Goal: Information Seeking & Learning: Learn about a topic

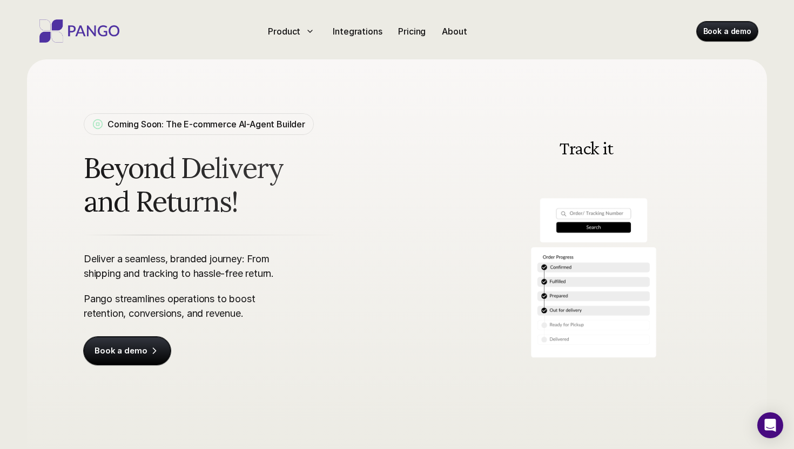
click at [179, 260] on p "Deliver a seamless, branded journey: From shipping and tracking to hassle-free …" at bounding box center [184, 266] width 200 height 29
click at [211, 260] on p "Deliver a seamless, branded journey: From shipping and tracking to hassle-free …" at bounding box center [184, 266] width 200 height 29
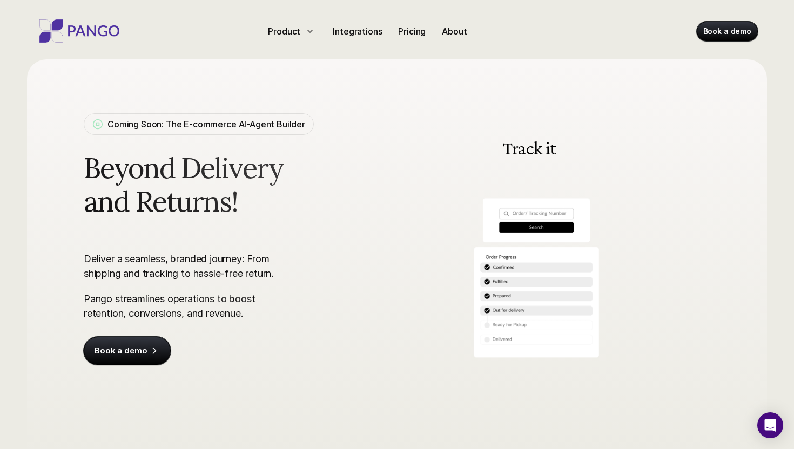
click at [211, 260] on p "Deliver a seamless, branded journey: From shipping and tracking to hassle-free …" at bounding box center [184, 266] width 200 height 29
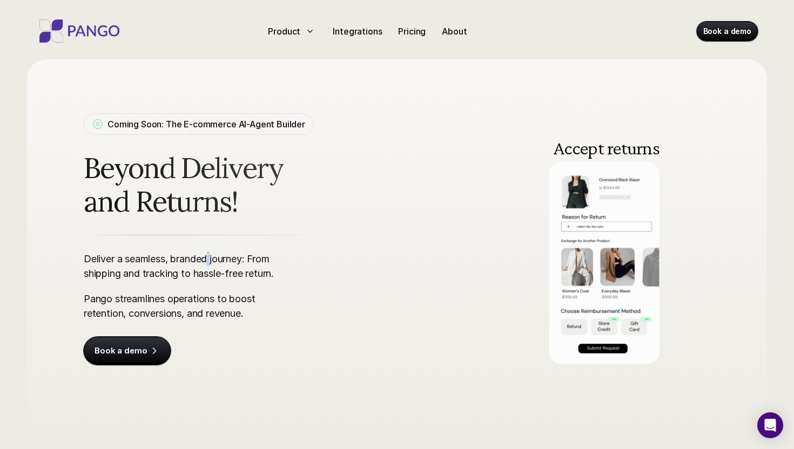
click at [213, 260] on p "Deliver a seamless, branded journey: From shipping and tracking to hassle-free …" at bounding box center [184, 266] width 200 height 29
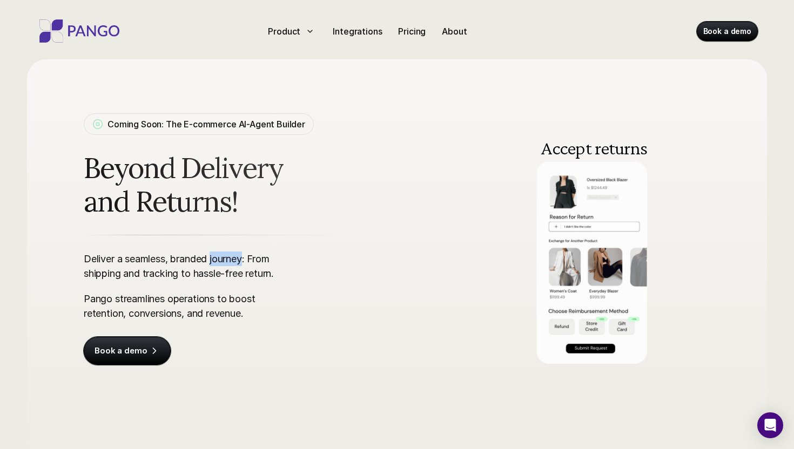
click at [213, 260] on p "Deliver a seamless, branded journey: From shipping and tracking to hassle-free …" at bounding box center [184, 266] width 200 height 29
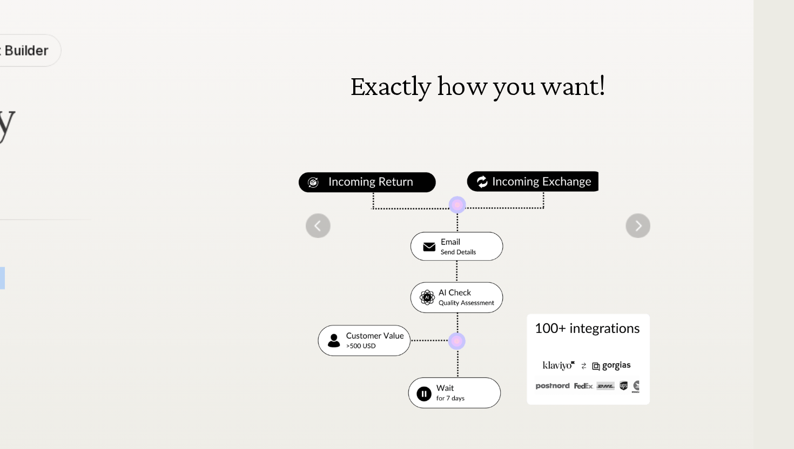
drag, startPoint x: 514, startPoint y: 265, endPoint x: 619, endPoint y: 265, distance: 105.3
click at [619, 265] on img at bounding box center [586, 239] width 247 height 250
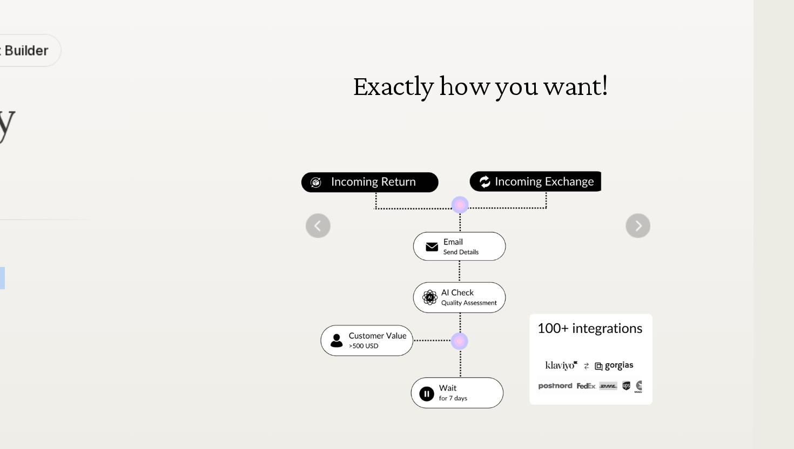
click at [487, 236] on img "Previous" at bounding box center [482, 239] width 16 height 16
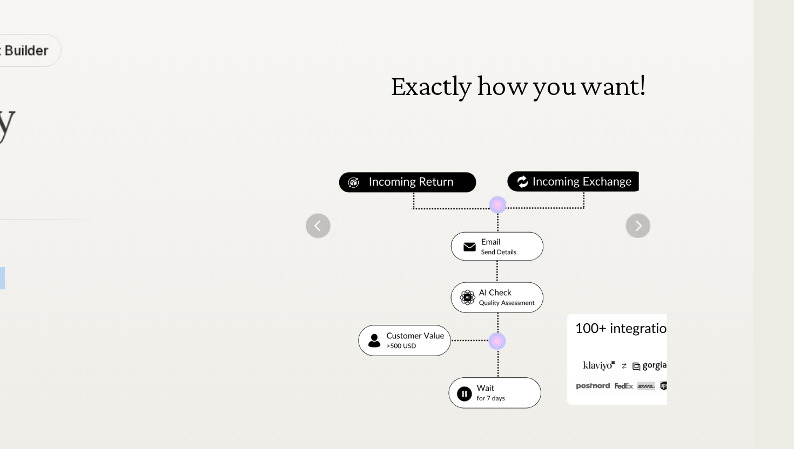
click at [487, 236] on img "Previous" at bounding box center [482, 239] width 16 height 16
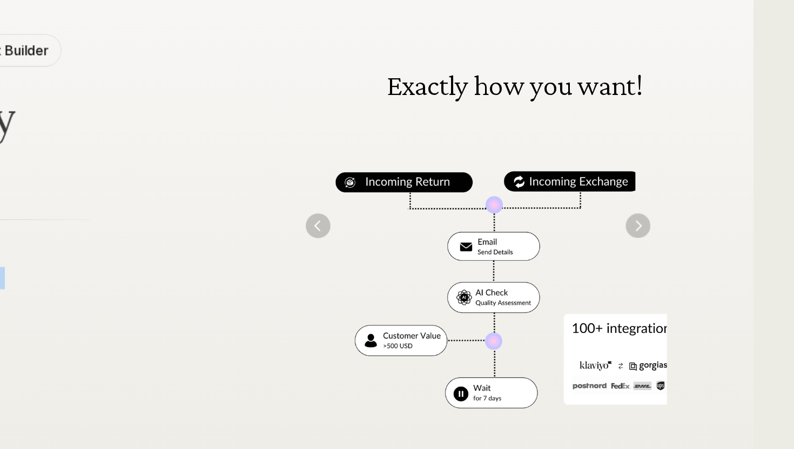
click at [487, 236] on img "Previous" at bounding box center [482, 239] width 16 height 16
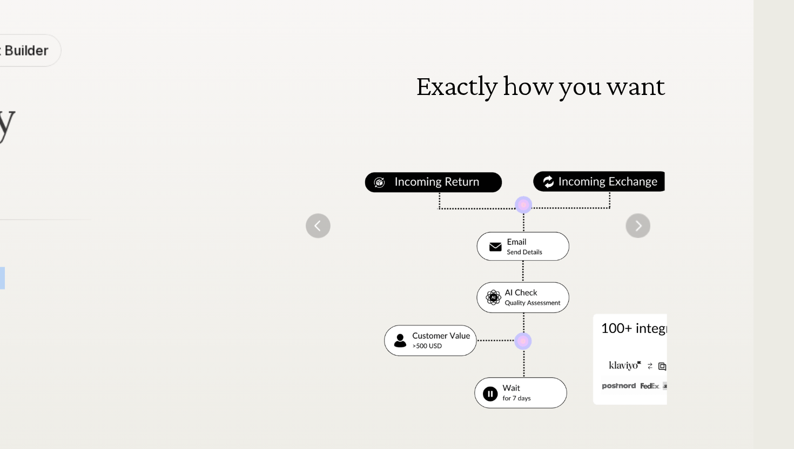
click at [487, 236] on img "Previous" at bounding box center [482, 239] width 16 height 16
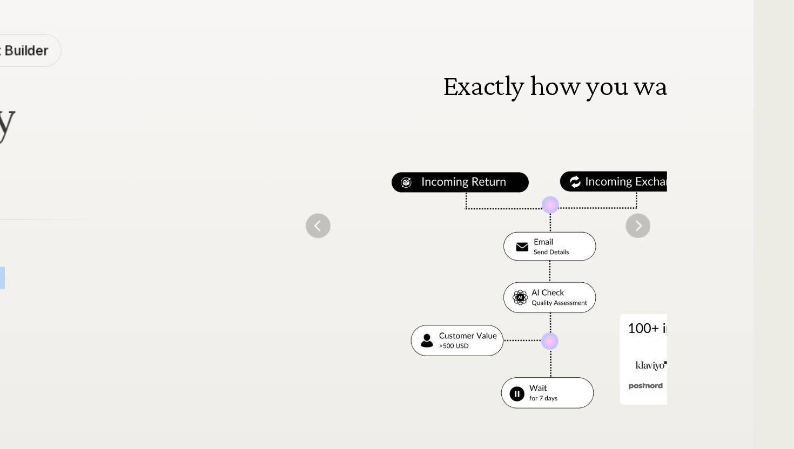
click at [487, 236] on img "Previous" at bounding box center [482, 239] width 16 height 16
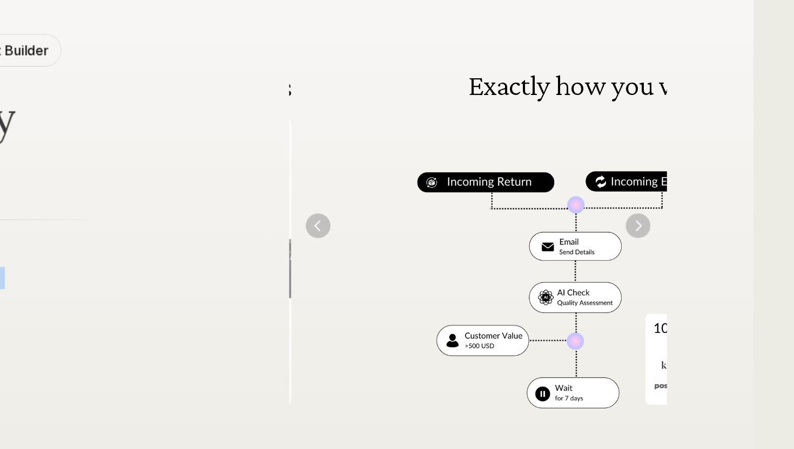
click at [487, 236] on img "Previous" at bounding box center [482, 239] width 16 height 16
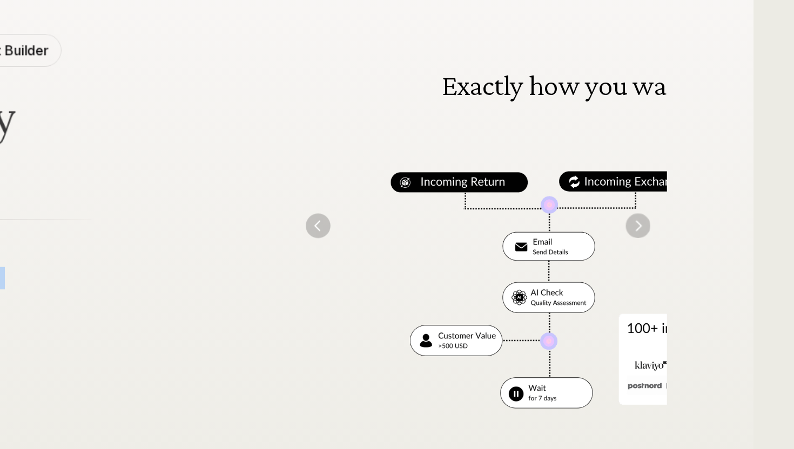
click at [487, 236] on img "Previous" at bounding box center [482, 239] width 16 height 16
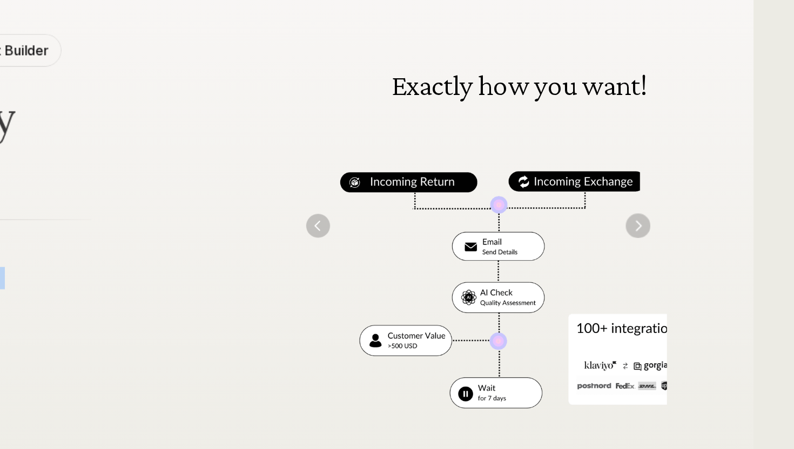
click at [487, 236] on img "Previous" at bounding box center [482, 239] width 16 height 16
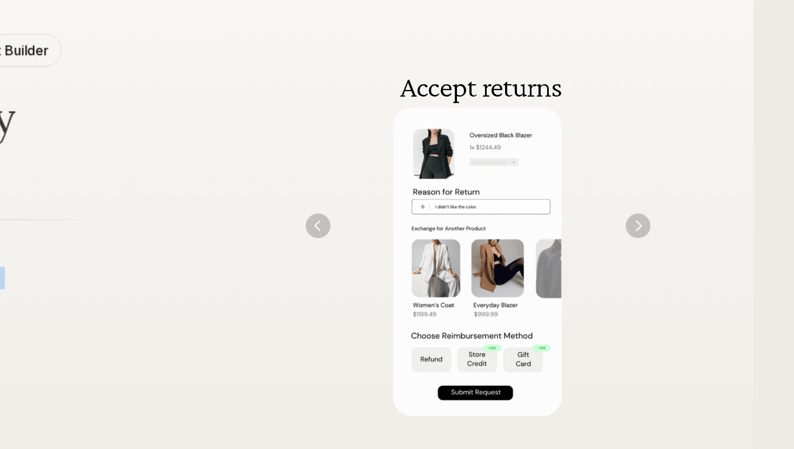
click at [700, 235] on img at bounding box center [585, 239] width 247 height 250
click at [690, 237] on img "Next" at bounding box center [691, 239] width 16 height 16
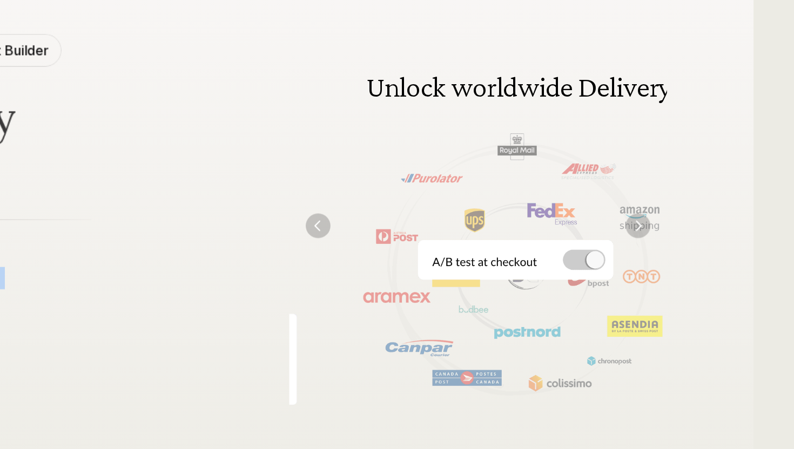
click at [484, 230] on div "Unlock worldwide Delivery Track it Accept returns Exactly how you want! Unlock …" at bounding box center [586, 239] width 247 height 250
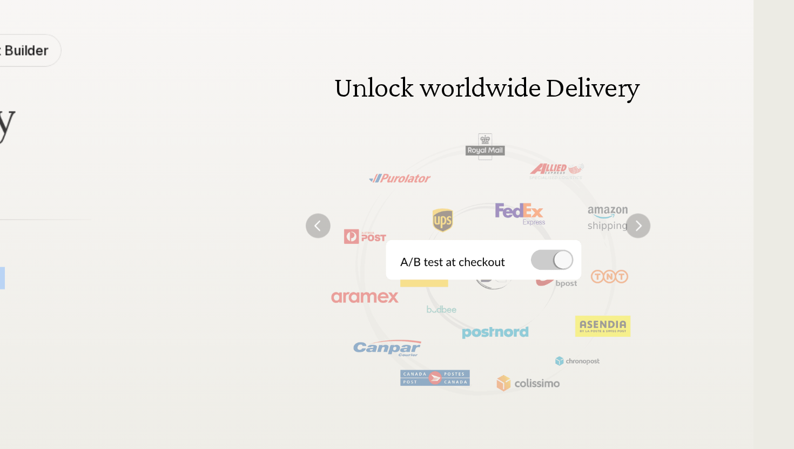
click at [484, 233] on img "Previous" at bounding box center [482, 239] width 16 height 16
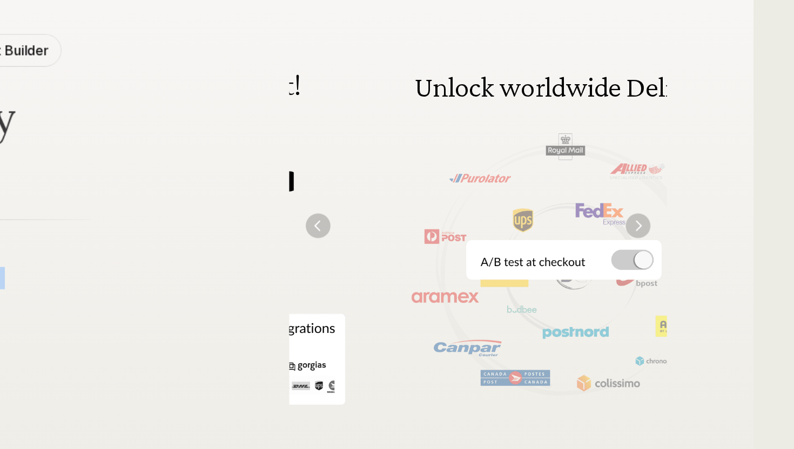
click at [484, 233] on img "Previous" at bounding box center [482, 239] width 16 height 16
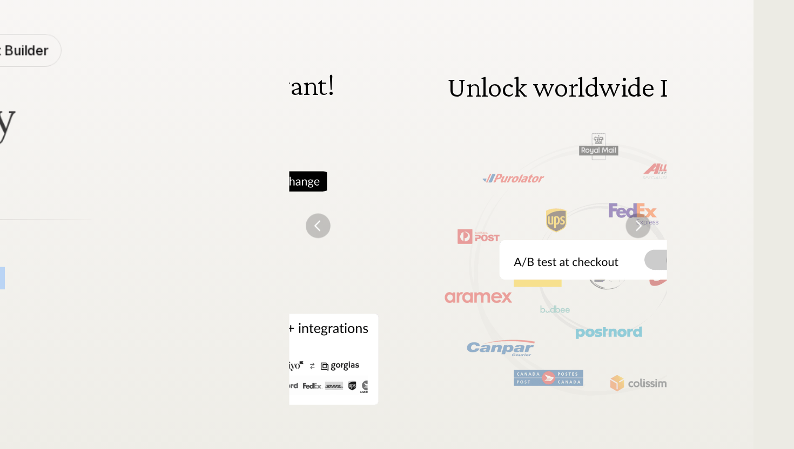
click at [484, 233] on img "Previous" at bounding box center [482, 239] width 16 height 16
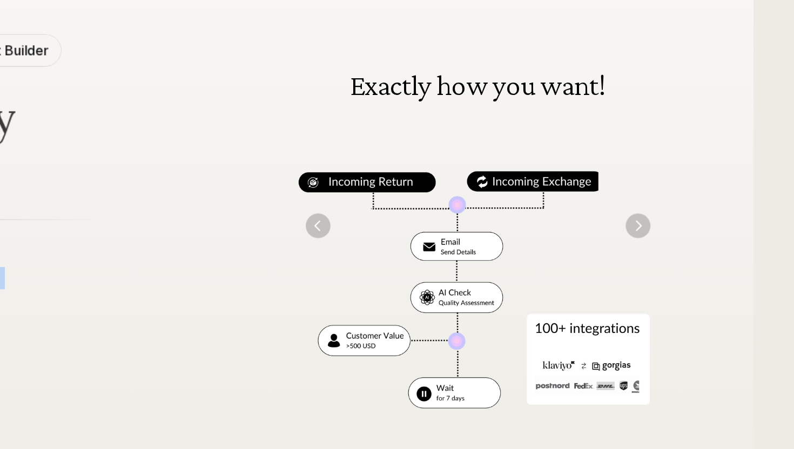
click at [484, 233] on img "Previous" at bounding box center [482, 239] width 16 height 16
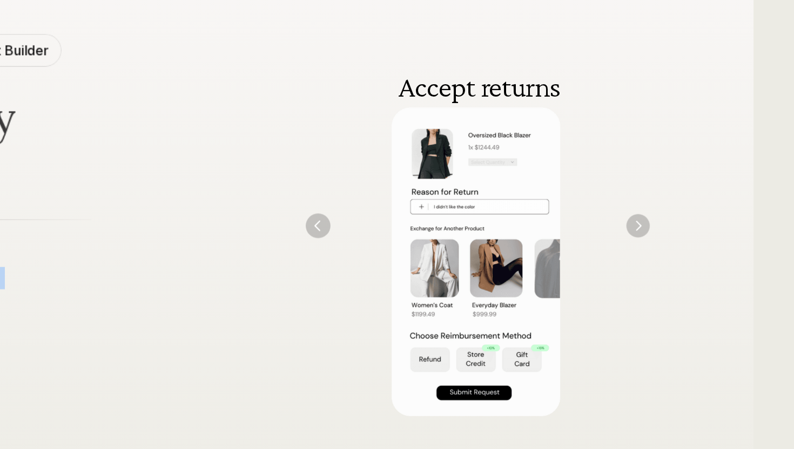
click at [693, 242] on img "Next" at bounding box center [691, 239] width 15 height 15
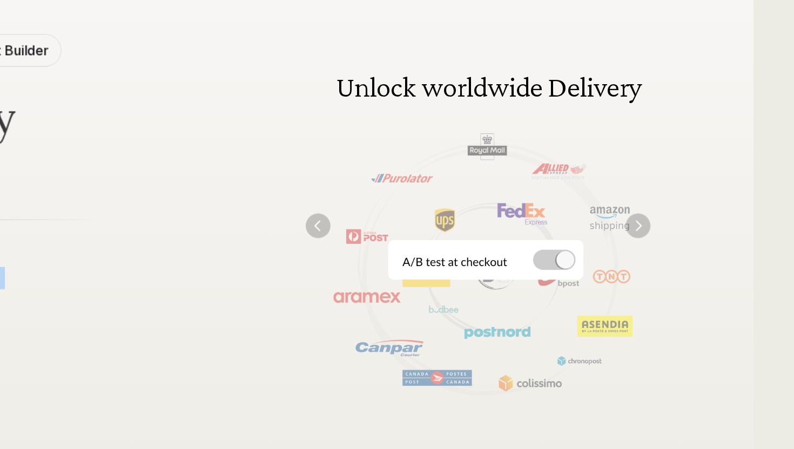
click at [485, 236] on img "Previous" at bounding box center [482, 239] width 16 height 16
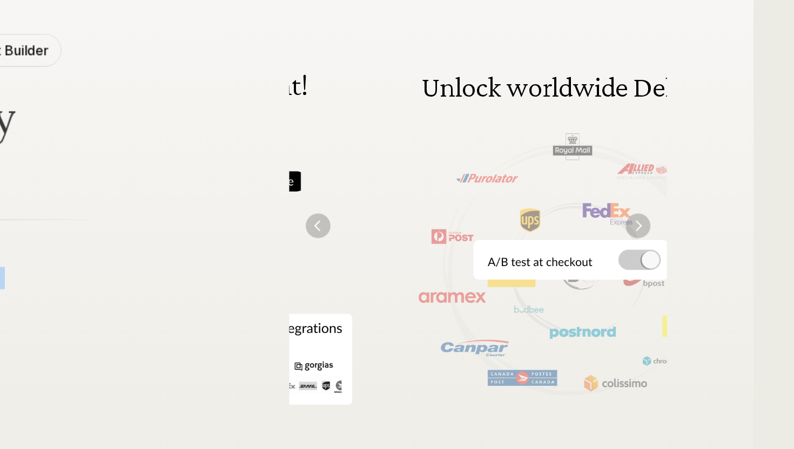
click at [485, 236] on img "Previous" at bounding box center [482, 239] width 16 height 16
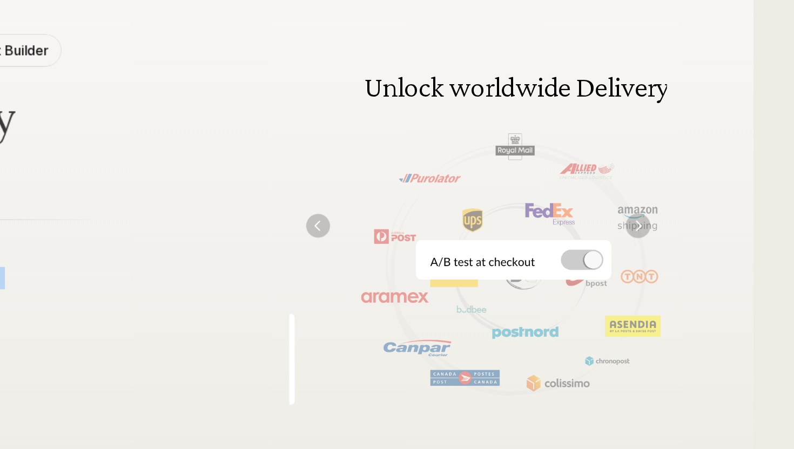
click at [485, 236] on img "Previous" at bounding box center [482, 239] width 16 height 16
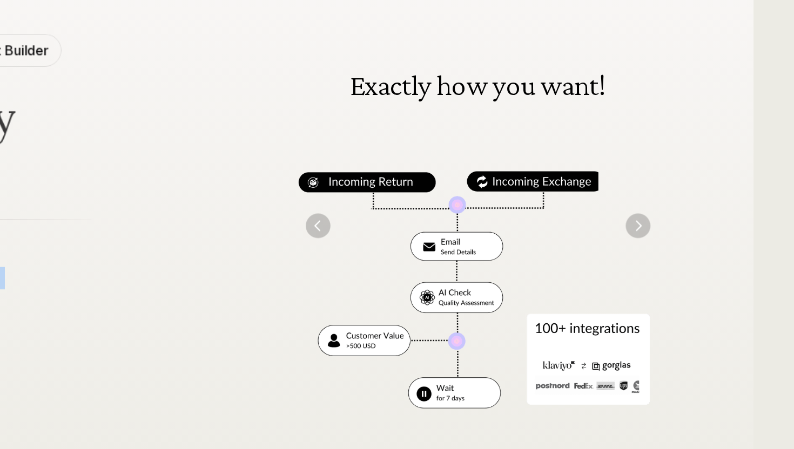
click at [691, 240] on img "Next" at bounding box center [691, 239] width 16 height 16
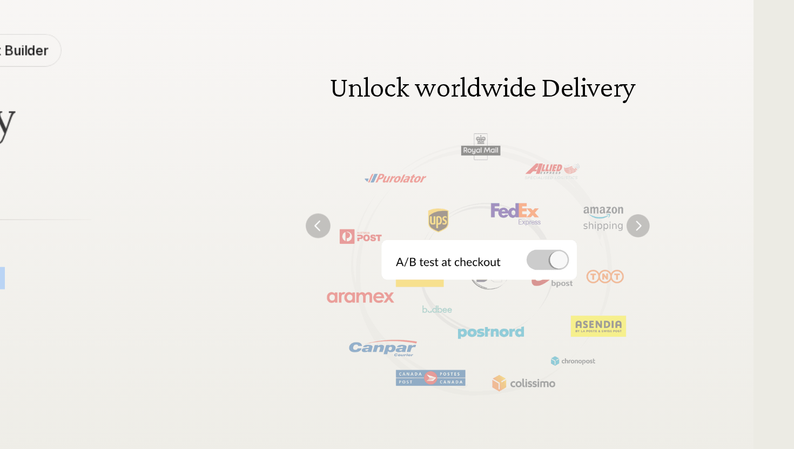
click at [690, 237] on img "Next" at bounding box center [691, 239] width 15 height 15
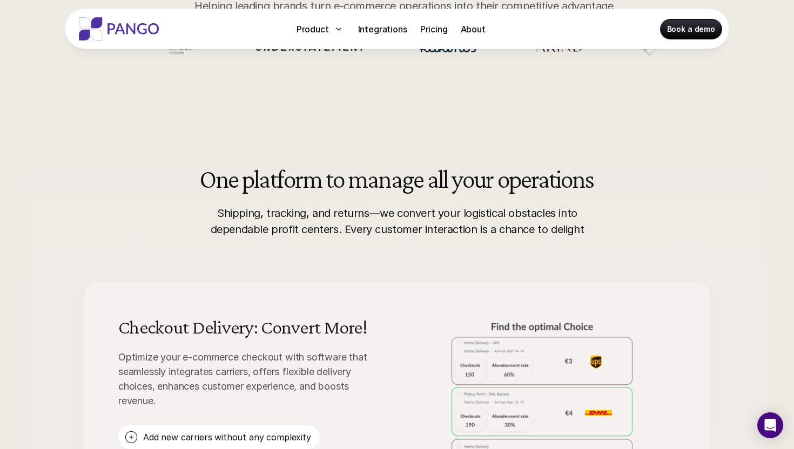
scroll to position [443, 0]
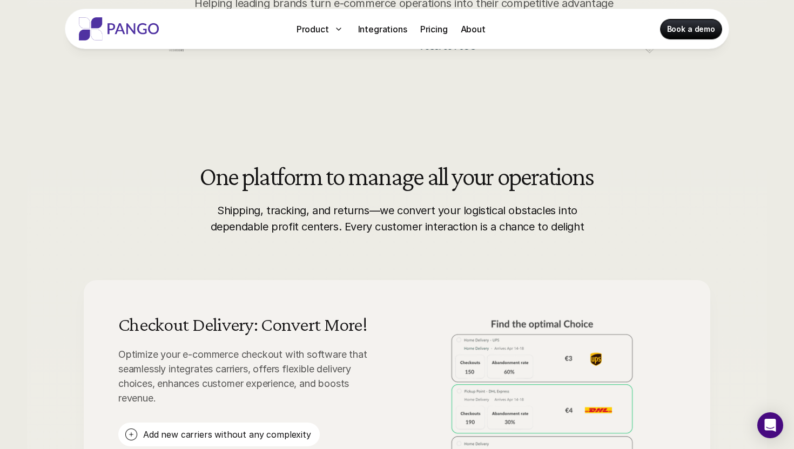
click at [244, 208] on p "Shipping, tracking, and returns—we convert your logistical obstacles into depen…" at bounding box center [397, 219] width 383 height 32
click at [285, 211] on p "Shipping, tracking, and returns—we convert your logistical obstacles into depen…" at bounding box center [397, 219] width 383 height 32
click at [357, 212] on p "Shipping, tracking, and returns—we convert your logistical obstacles into depen…" at bounding box center [397, 219] width 383 height 32
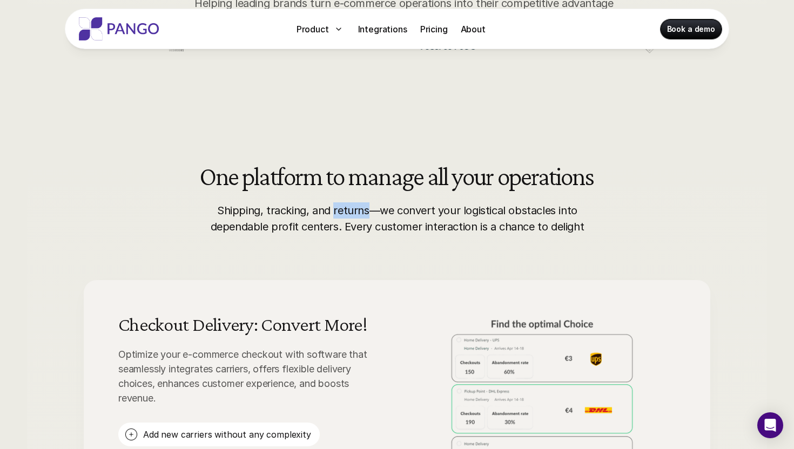
click at [357, 212] on p "Shipping, tracking, and returns—we convert your logistical obstacles into depen…" at bounding box center [397, 219] width 383 height 32
click at [358, 212] on p "Shipping, tracking, and returns—we convert your logistical obstacles into depen…" at bounding box center [397, 219] width 383 height 32
click at [274, 227] on p "Shipping, tracking, and returns—we convert your logistical obstacles into depen…" at bounding box center [397, 219] width 383 height 32
click at [314, 227] on p "Shipping, tracking, and returns—we convert your logistical obstacles into depen…" at bounding box center [397, 219] width 383 height 32
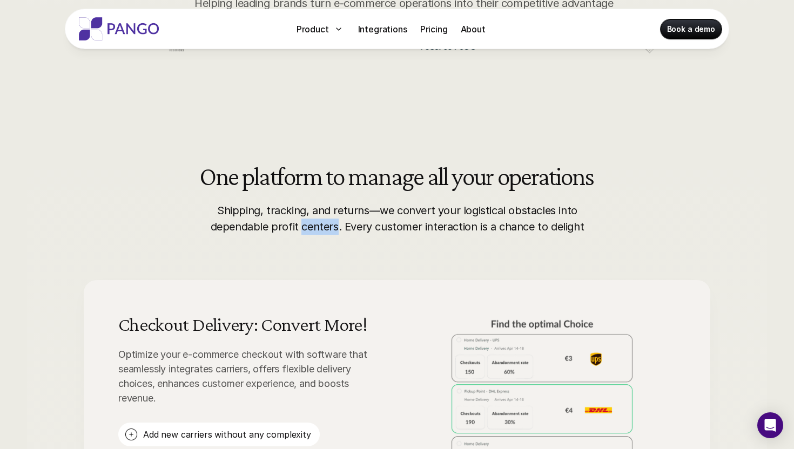
click at [314, 227] on p "Shipping, tracking, and returns—we convert your logistical obstacles into depen…" at bounding box center [397, 219] width 383 height 32
click at [343, 233] on p "Shipping, tracking, and returns—we convert your logistical obstacles into depen…" at bounding box center [397, 219] width 383 height 32
drag, startPoint x: 347, startPoint y: 233, endPoint x: 497, endPoint y: 232, distance: 149.6
click at [497, 232] on p "Shipping, tracking, and returns—we convert your logistical obstacles into depen…" at bounding box center [397, 219] width 383 height 32
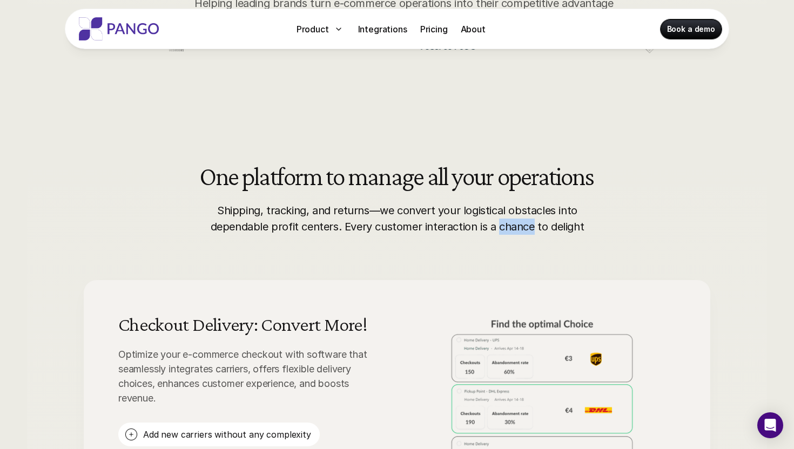
click at [497, 232] on p "Shipping, tracking, and returns—we convert your logistical obstacles into depen…" at bounding box center [397, 219] width 383 height 32
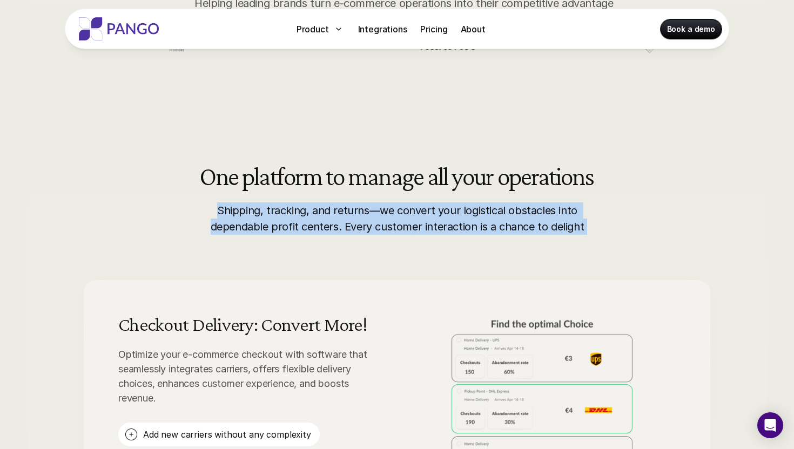
click at [497, 232] on p "Shipping, tracking, and returns—we convert your logistical obstacles into depen…" at bounding box center [397, 219] width 383 height 32
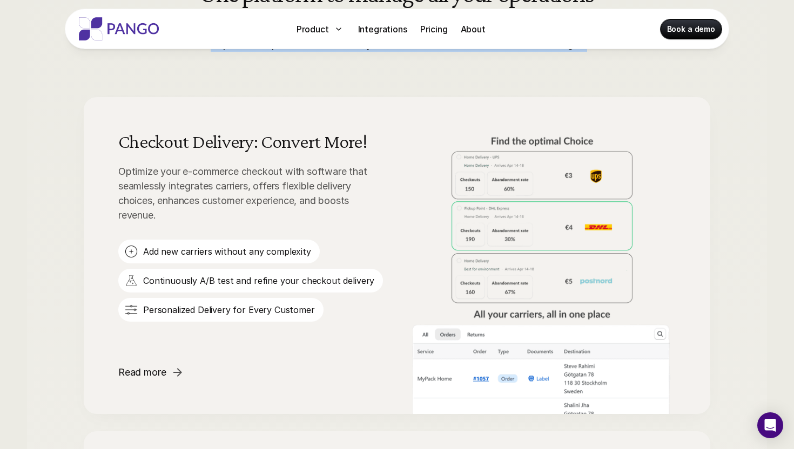
scroll to position [628, 0]
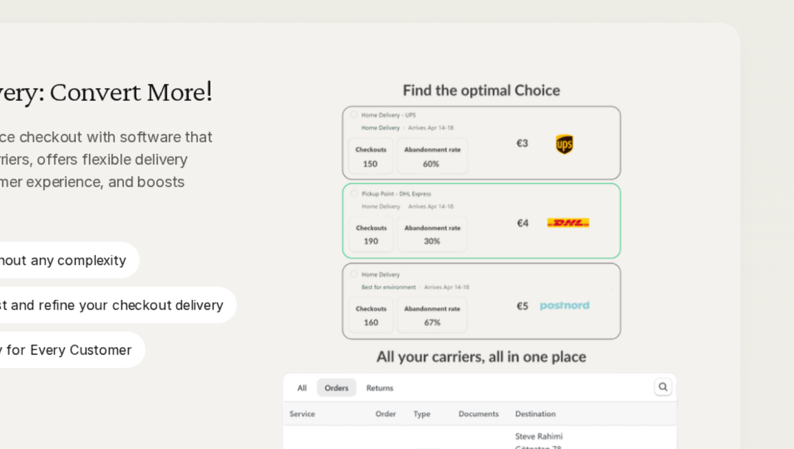
click at [556, 241] on img at bounding box center [542, 217] width 268 height 173
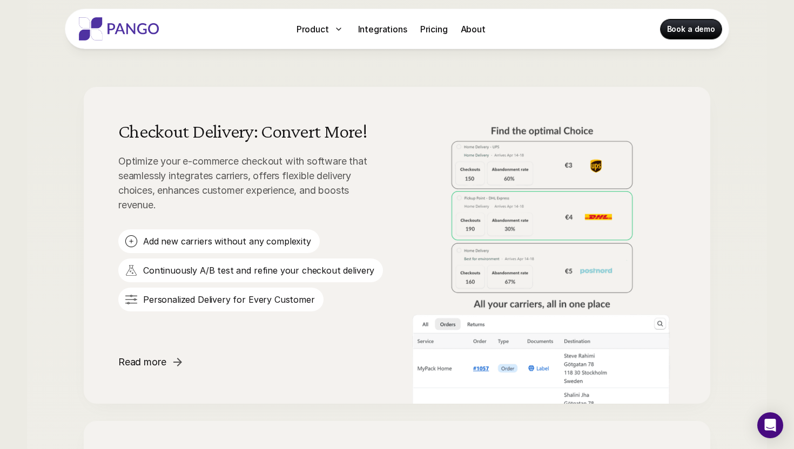
click at [143, 238] on div "Add new carriers without any complexity" at bounding box center [218, 242] width 201 height 24
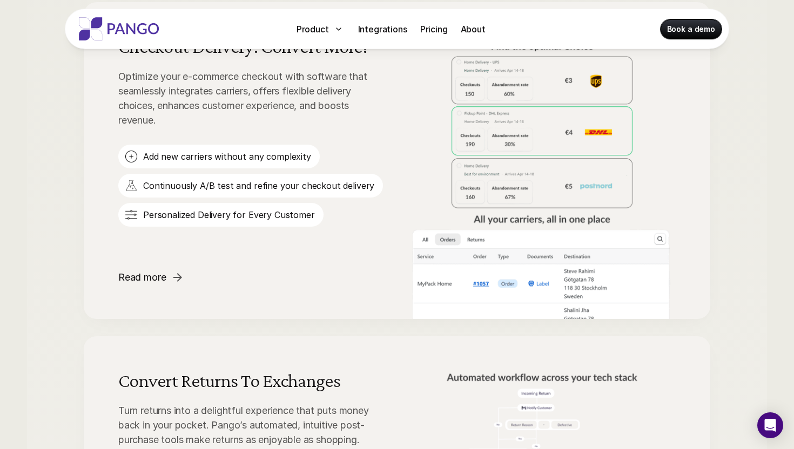
scroll to position [724, 0]
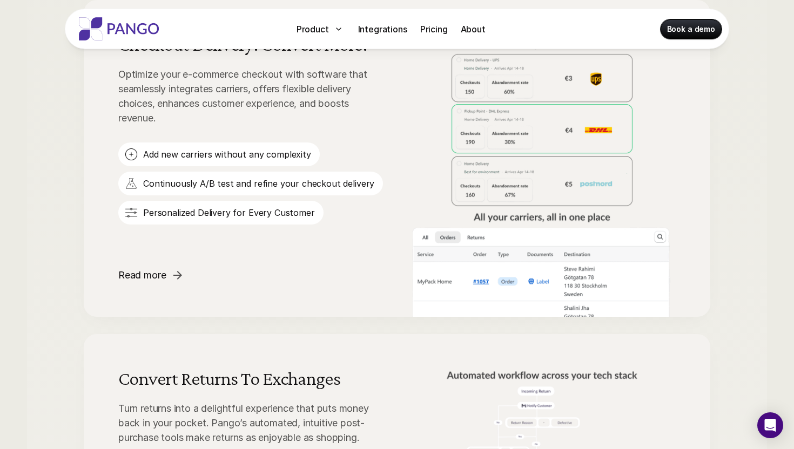
click at [134, 185] on img at bounding box center [131, 183] width 13 height 13
click at [136, 213] on img at bounding box center [131, 212] width 13 height 13
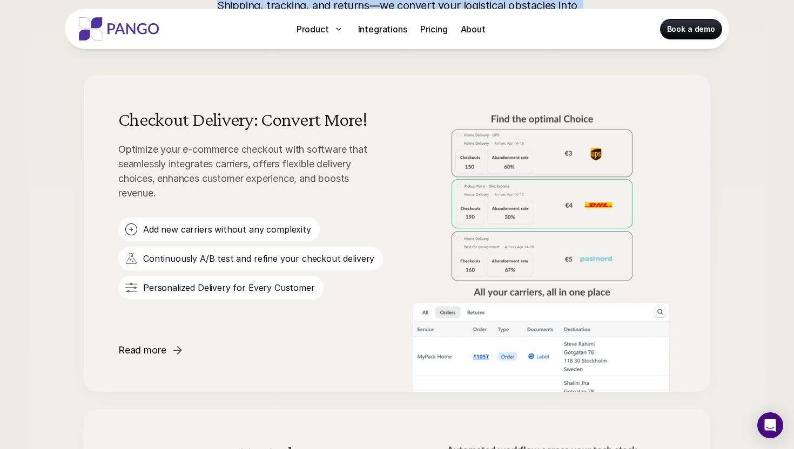
scroll to position [644, 0]
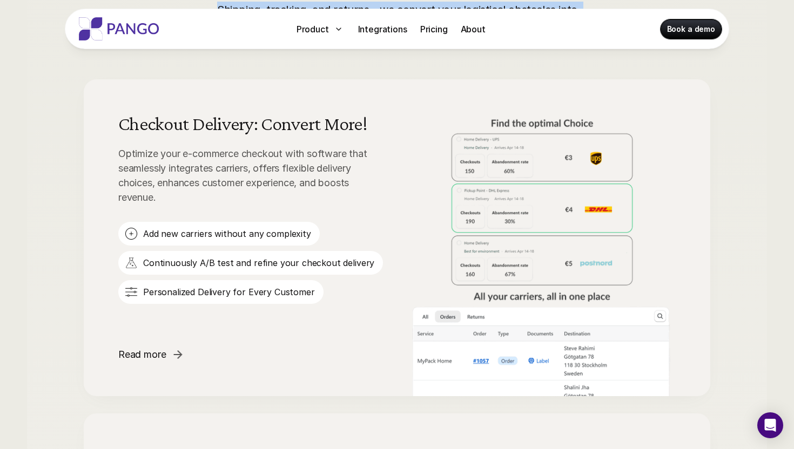
click at [165, 354] on p "Read more" at bounding box center [142, 354] width 48 height 15
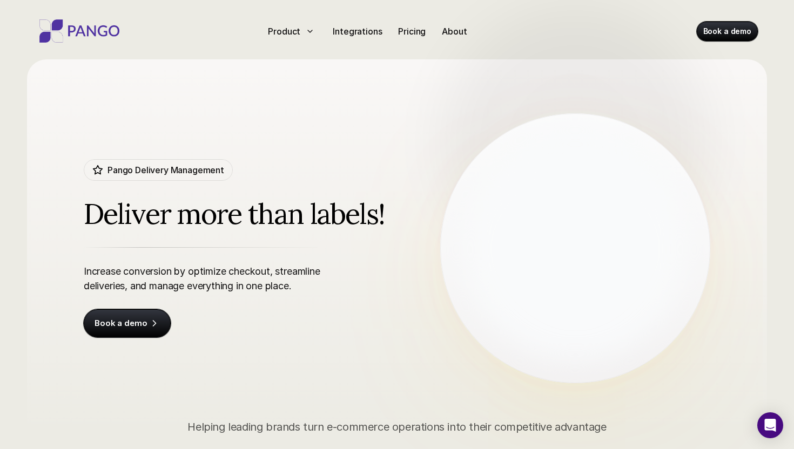
click at [209, 277] on p "Increase conversion by optimize checkout, streamline deliveries, and manage eve…" at bounding box center [209, 278] width 250 height 29
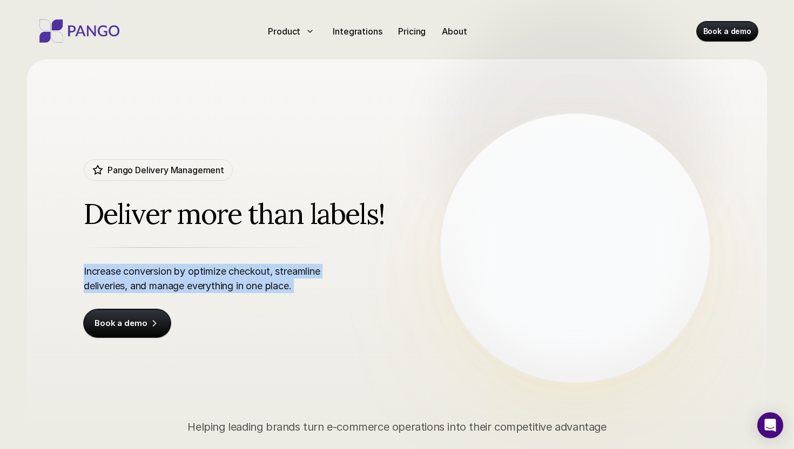
click at [244, 277] on p "Increase conversion by optimize checkout, streamline deliveries, and manage eve…" at bounding box center [209, 278] width 250 height 29
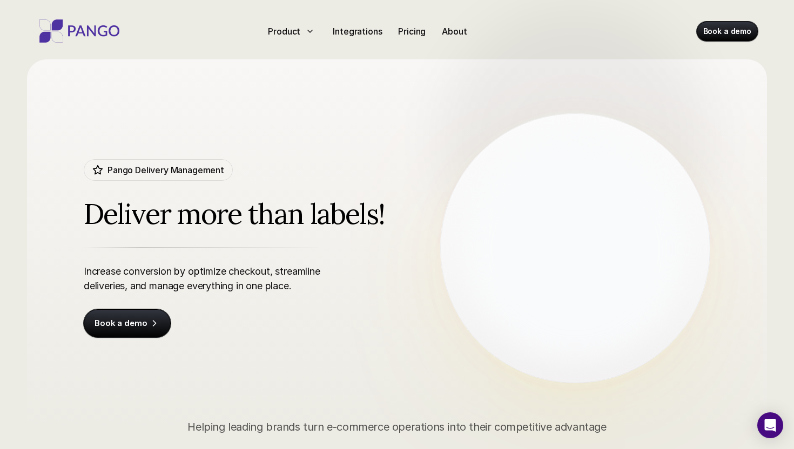
click at [244, 277] on p "Increase conversion by optimize checkout, streamline deliveries, and manage eve…" at bounding box center [209, 278] width 250 height 29
click at [277, 274] on p "Increase conversion by optimize checkout, streamline deliveries, and manage eve…" at bounding box center [209, 278] width 250 height 29
click at [107, 282] on p "Increase conversion by optimize checkout, streamline deliveries, and manage eve…" at bounding box center [209, 278] width 250 height 29
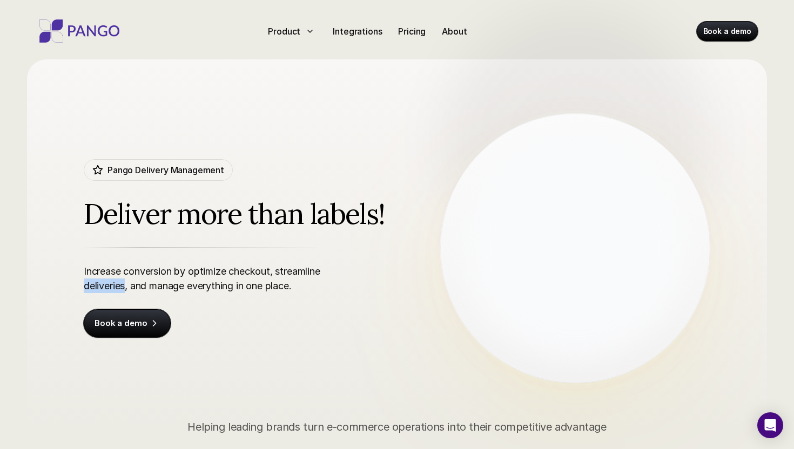
click at [158, 286] on p "Increase conversion by optimize checkout, streamline deliveries, and manage eve…" at bounding box center [209, 278] width 250 height 29
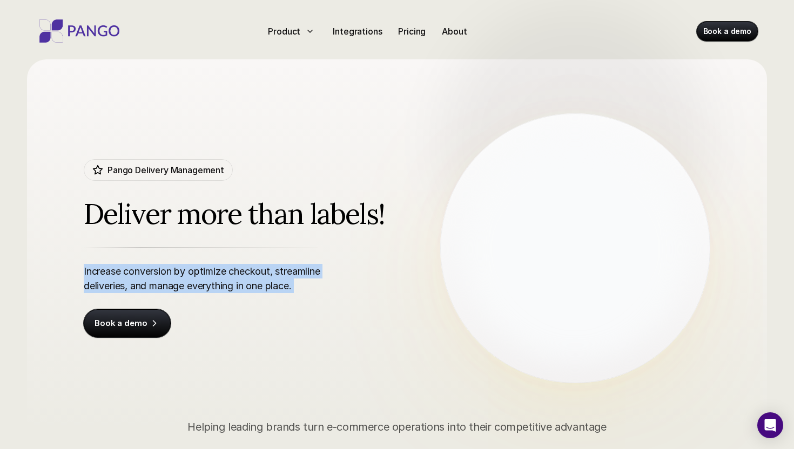
click at [158, 286] on p "Increase conversion by optimize checkout, streamline deliveries, and manage eve…" at bounding box center [209, 278] width 250 height 29
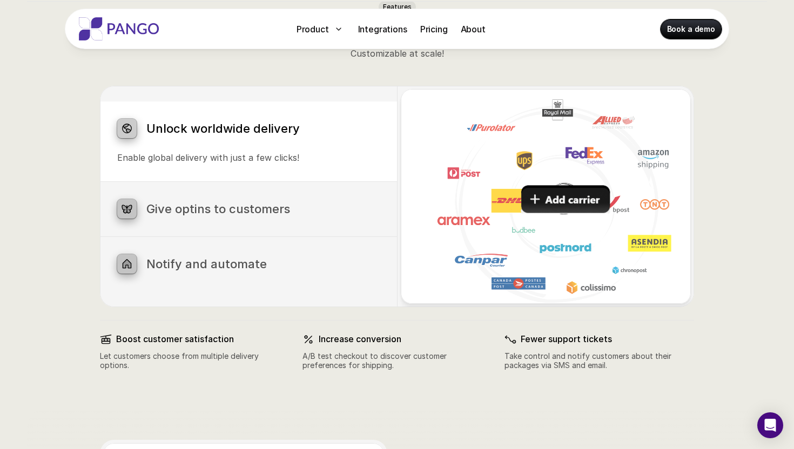
scroll to position [538, 0]
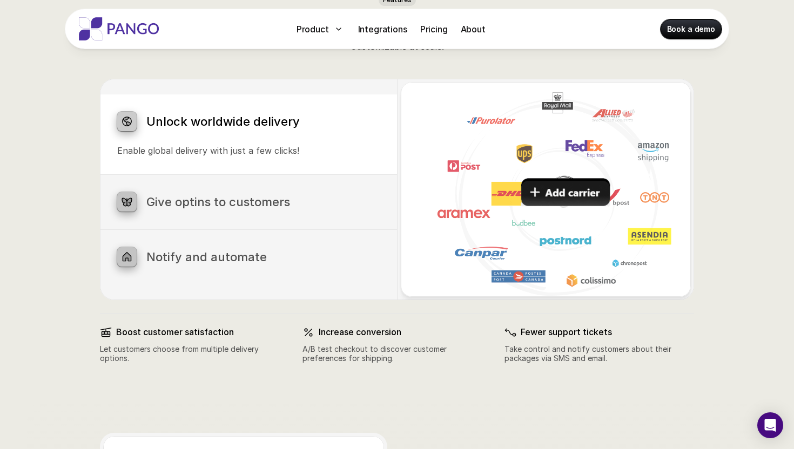
click at [190, 221] on div "Give optins to customers Let customers choose the most convenient shipping opti…" at bounding box center [248, 202] width 297 height 55
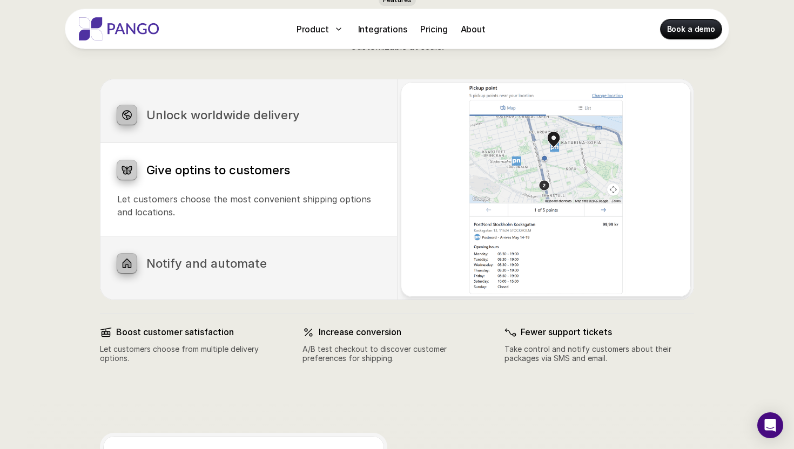
click at [190, 140] on div "Unlock worldwide delivery Enable global delivery with just a few clicks!" at bounding box center [248, 115] width 297 height 55
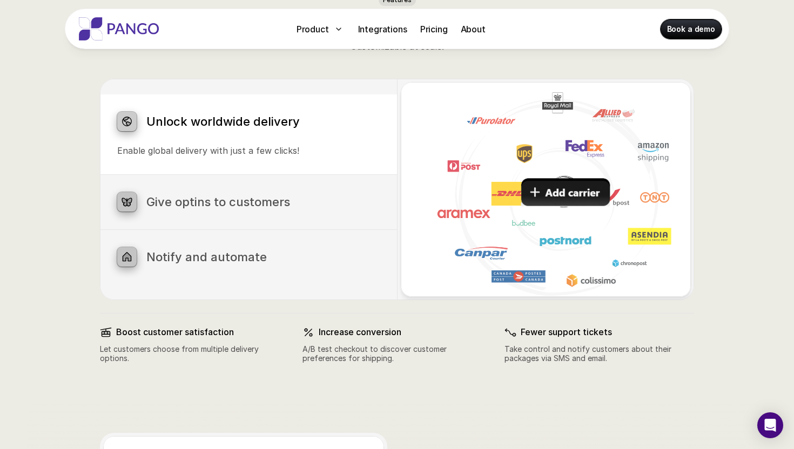
click at [569, 204] on img at bounding box center [546, 189] width 290 height 214
click at [570, 194] on img at bounding box center [546, 189] width 290 height 214
click at [312, 202] on h3 "Give optins to customers" at bounding box center [262, 202] width 233 height 14
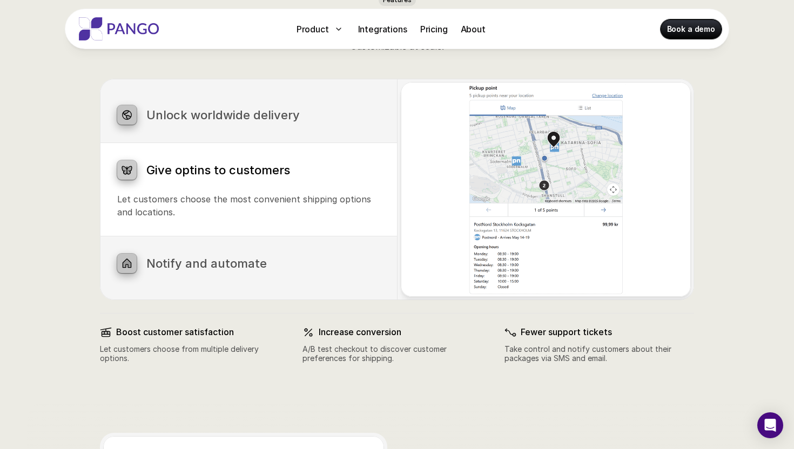
click at [177, 98] on div "Unlock worldwide delivery Enable global delivery with just a few clicks!" at bounding box center [248, 115] width 297 height 55
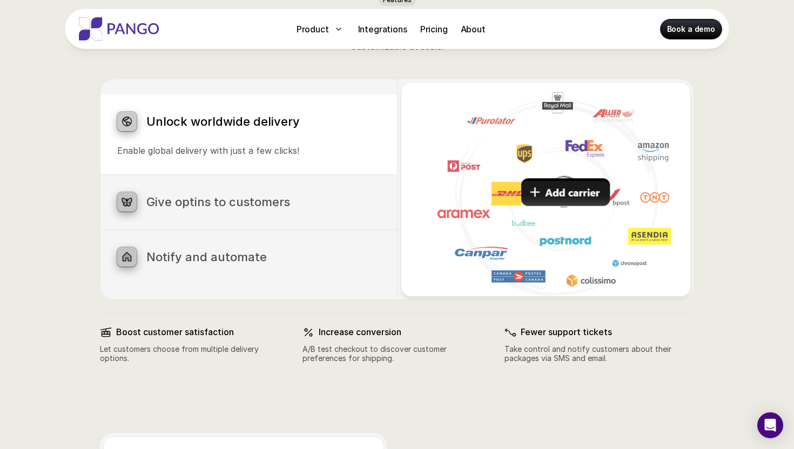
click at [206, 259] on h3 "Notify and automate" at bounding box center [262, 257] width 233 height 14
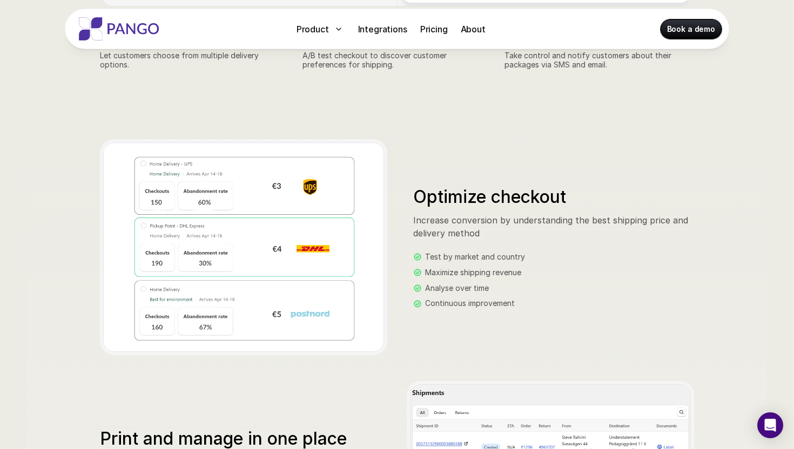
scroll to position [835, 0]
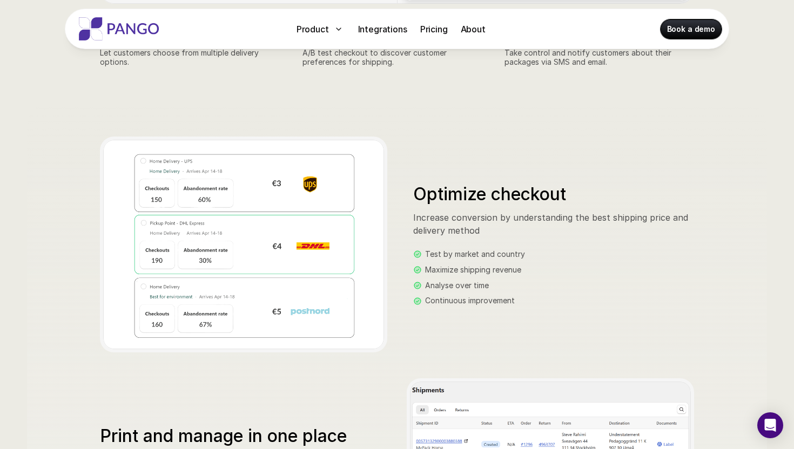
click at [433, 254] on p "Test by market and country" at bounding box center [475, 254] width 100 height 9
click at [433, 266] on p "Maximize shipping revenue" at bounding box center [473, 270] width 96 height 9
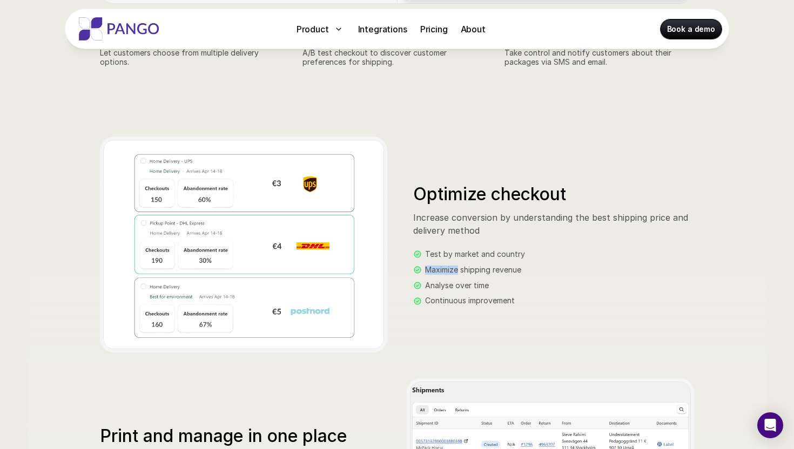
click at [433, 266] on p "Maximize shipping revenue" at bounding box center [473, 270] width 96 height 9
click at [436, 281] on p "Analyse over time" at bounding box center [457, 285] width 64 height 9
click at [437, 298] on p "Continuous improvement" at bounding box center [470, 301] width 90 height 9
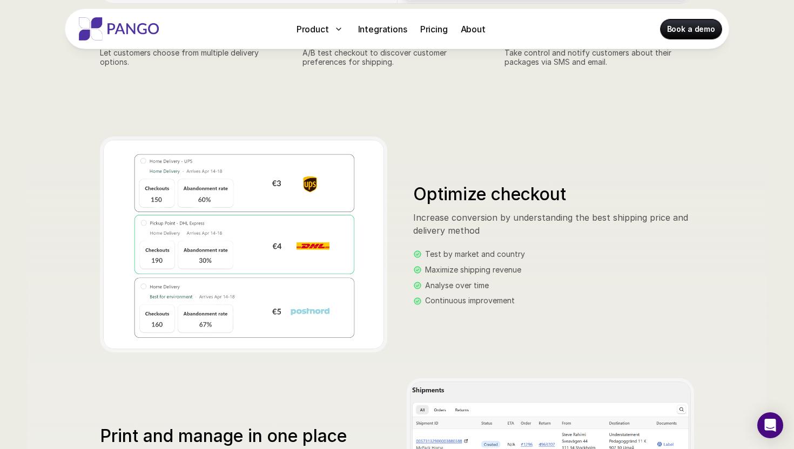
click at [437, 298] on p "Continuous improvement" at bounding box center [470, 301] width 90 height 9
click at [423, 319] on div "Optimize checkout Increase conversion by understanding the best shipping price …" at bounding box center [397, 245] width 594 height 216
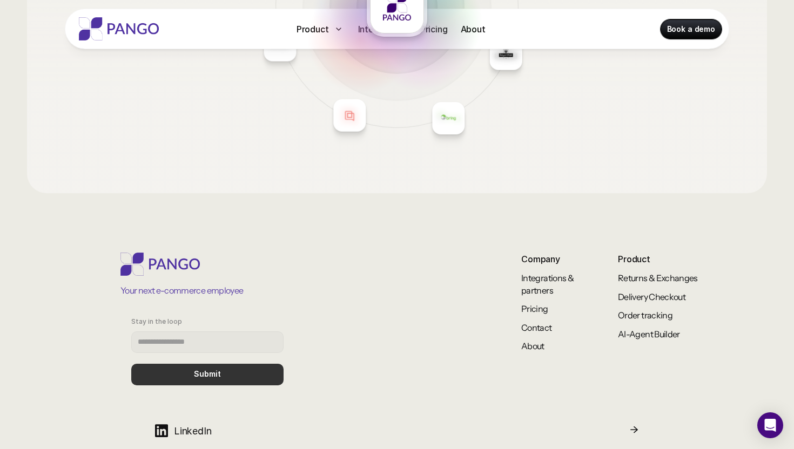
scroll to position [1842, 0]
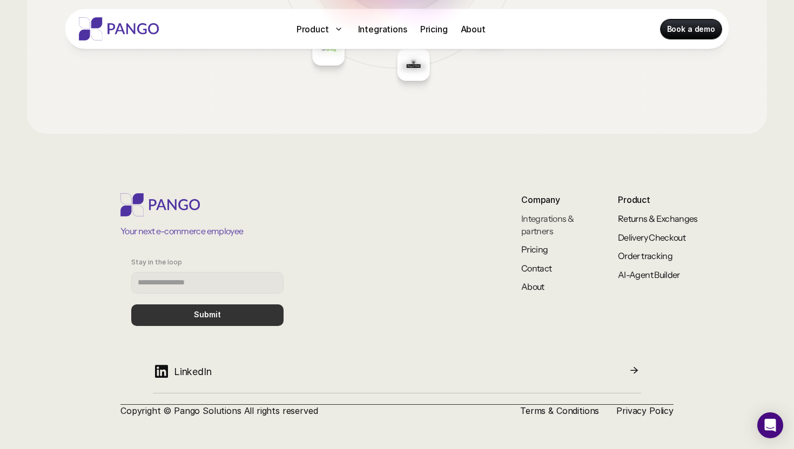
click at [535, 220] on link "Integrations & partners" at bounding box center [547, 224] width 53 height 23
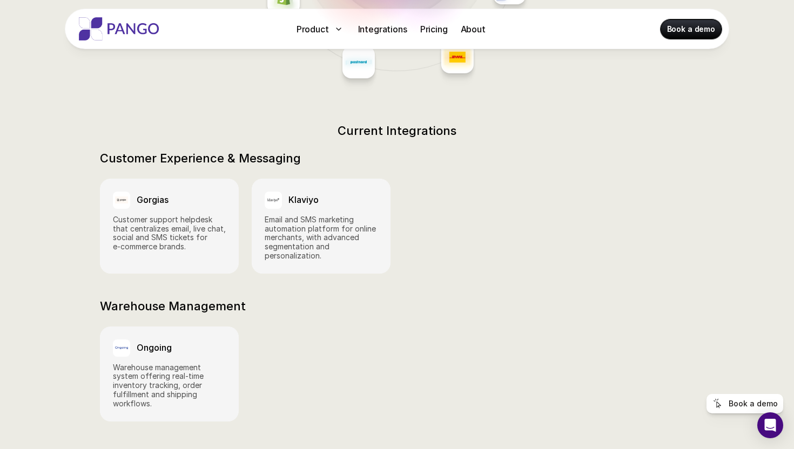
scroll to position [390, 0]
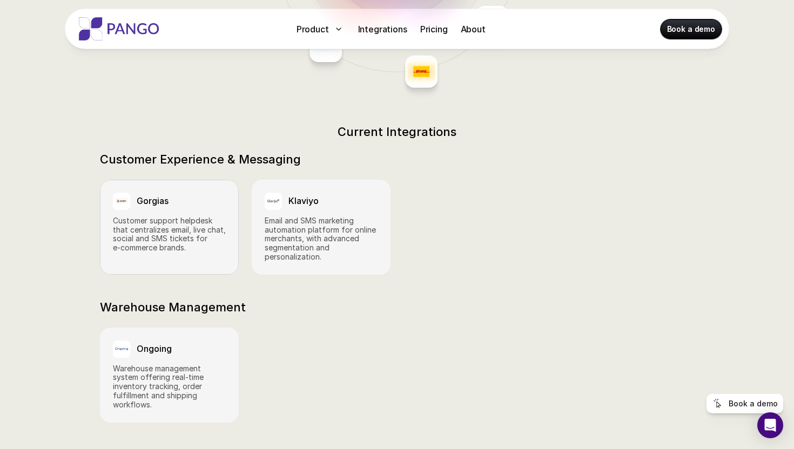
click at [177, 218] on p "Customer support helpdesk that centralizes email, live chat, social and SMS tic…" at bounding box center [169, 235] width 113 height 36
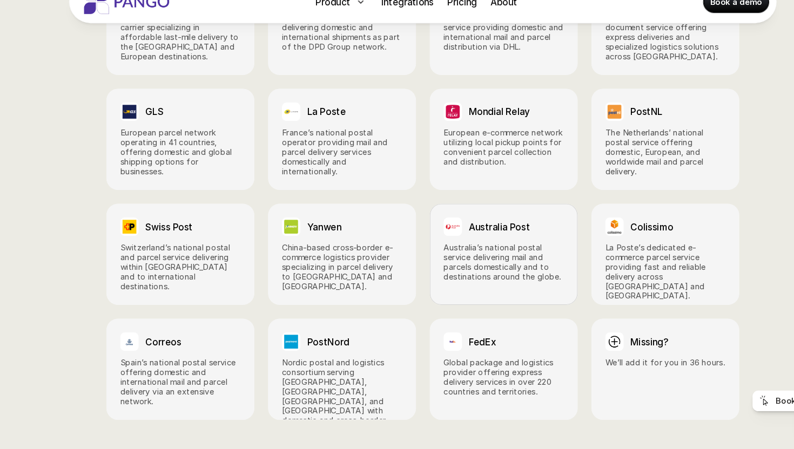
scroll to position [1445, 0]
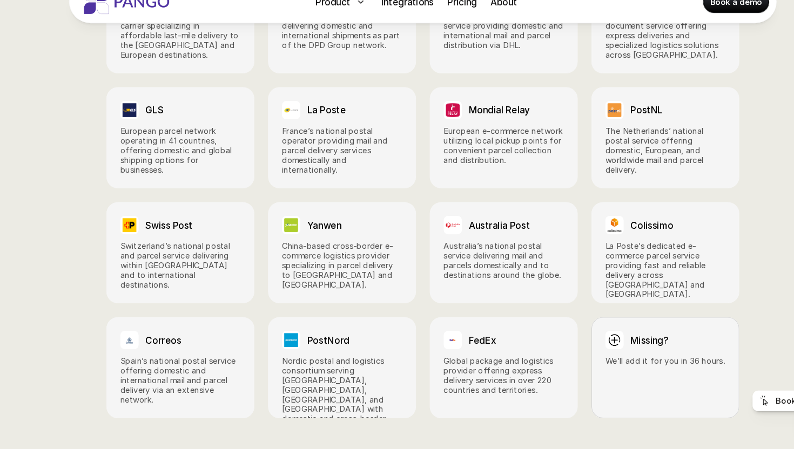
click at [601, 348] on link "Missing? We’ll add it for you in 36 hours." at bounding box center [624, 372] width 139 height 95
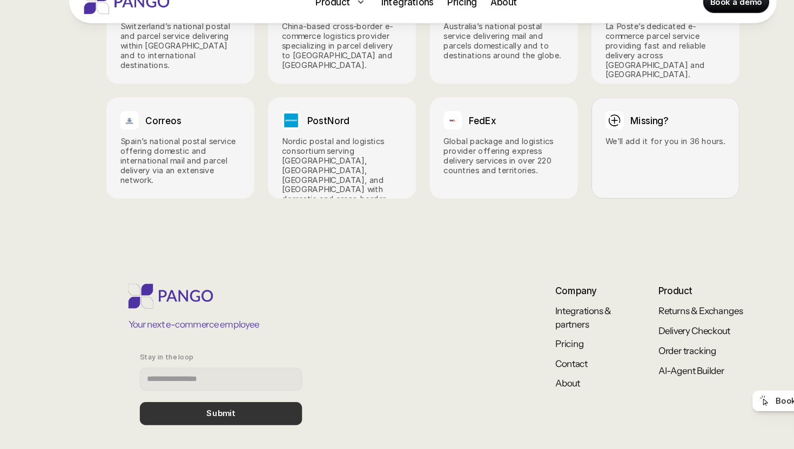
scroll to position [1739, 0]
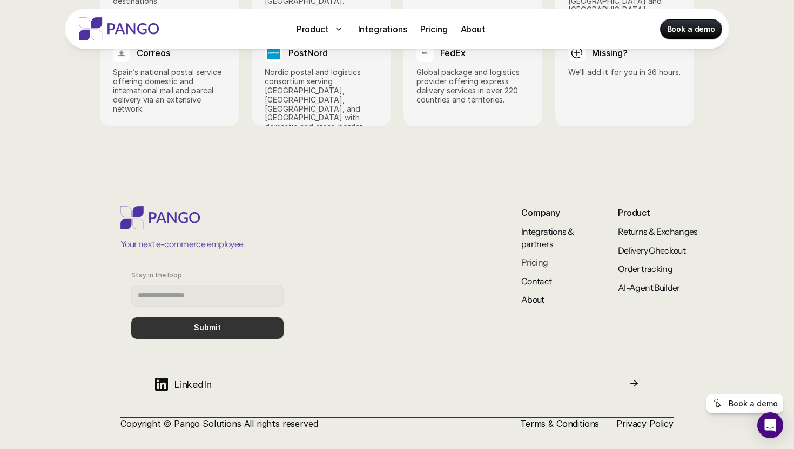
click at [536, 257] on link "Pricing" at bounding box center [534, 262] width 27 height 11
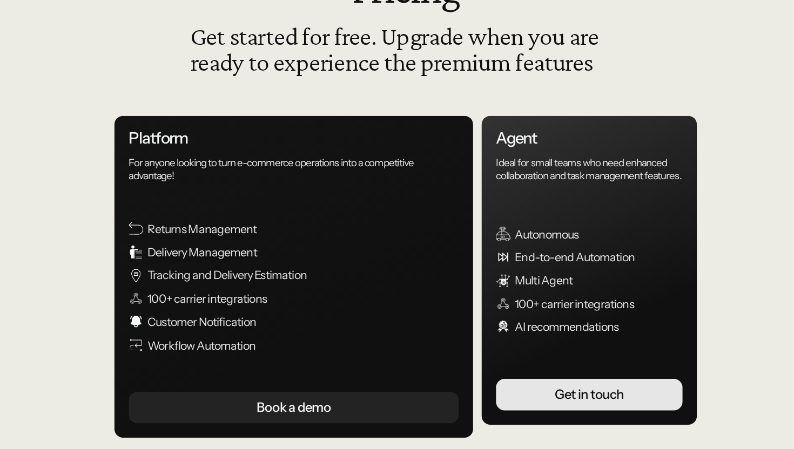
scroll to position [29, 0]
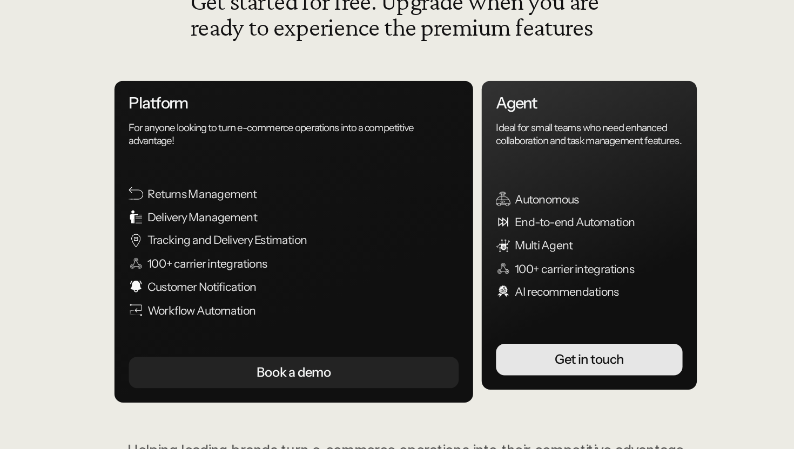
click at [248, 257] on p "Returns Management" at bounding box center [327, 257] width 248 height 12
click at [250, 271] on p "Delivery Management" at bounding box center [327, 274] width 248 height 12
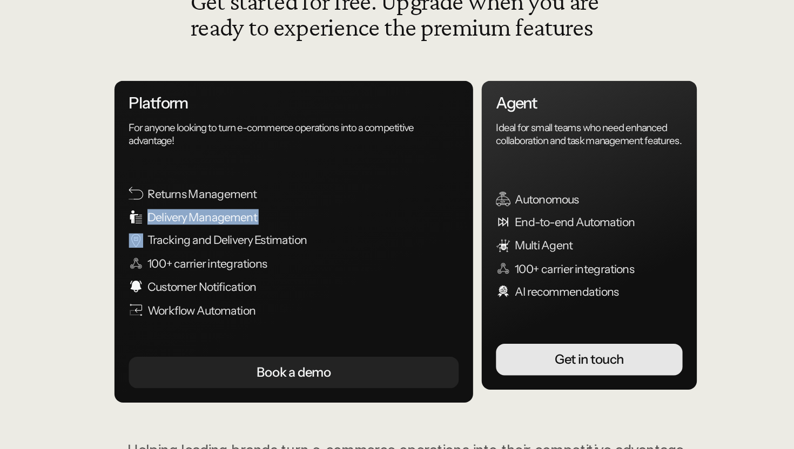
click at [250, 271] on p "Delivery Management" at bounding box center [327, 274] width 248 height 12
click at [250, 290] on p "Tracking and Delivery Estimation" at bounding box center [327, 292] width 248 height 12
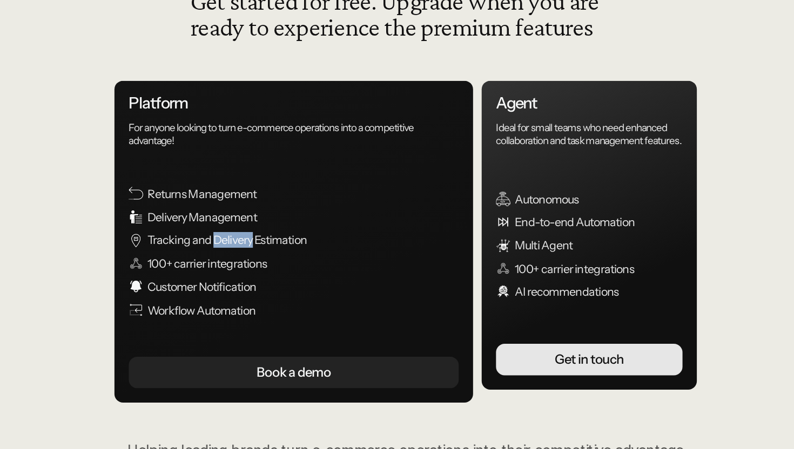
click at [250, 290] on p "Tracking and Delivery Estimation" at bounding box center [327, 292] width 248 height 12
click at [244, 298] on p "Tracking and Delivery Estimation" at bounding box center [327, 292] width 248 height 12
click at [245, 312] on p "100+ carrier integrations" at bounding box center [327, 310] width 248 height 12
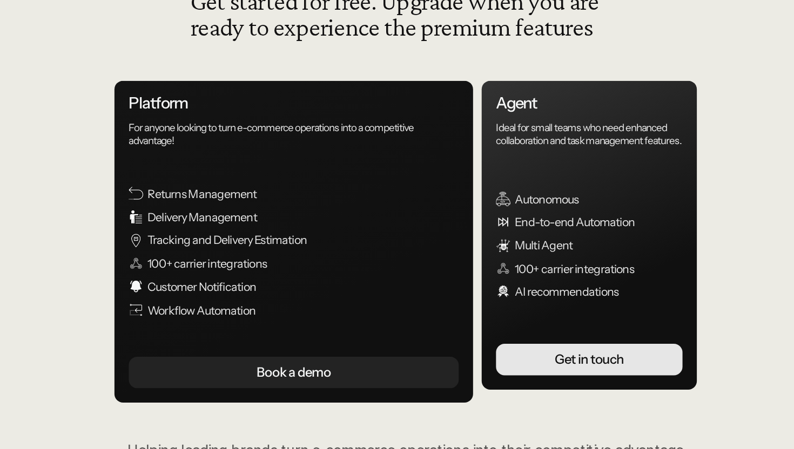
click at [245, 312] on p "100+ carrier integrations" at bounding box center [327, 310] width 248 height 12
click at [235, 288] on p "Tracking and Delivery Estimation" at bounding box center [327, 292] width 248 height 12
click at [227, 276] on p "Delivery Management" at bounding box center [327, 274] width 248 height 12
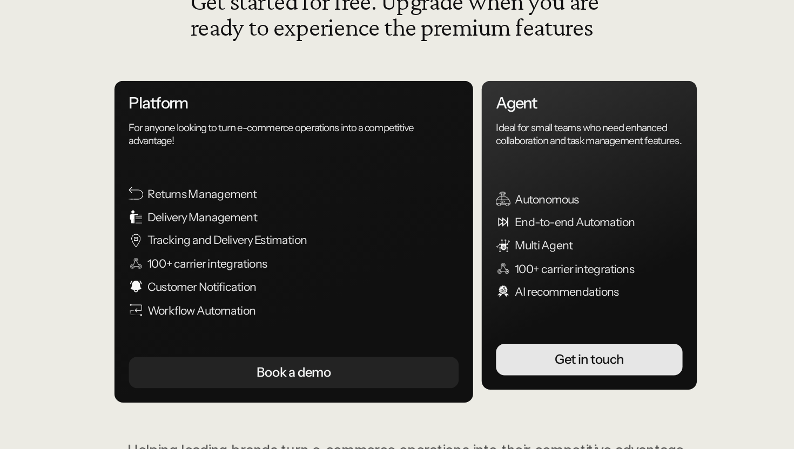
click at [227, 276] on p "Delivery Management" at bounding box center [327, 274] width 248 height 12
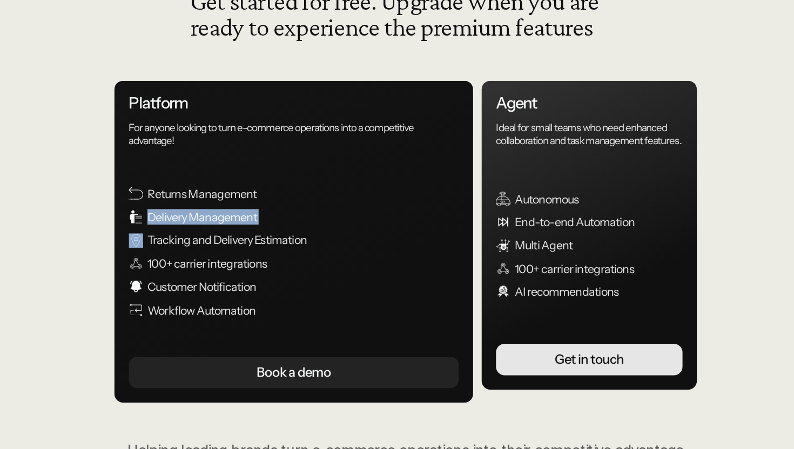
click at [229, 292] on p "Tracking and Delivery Estimation" at bounding box center [327, 292] width 248 height 12
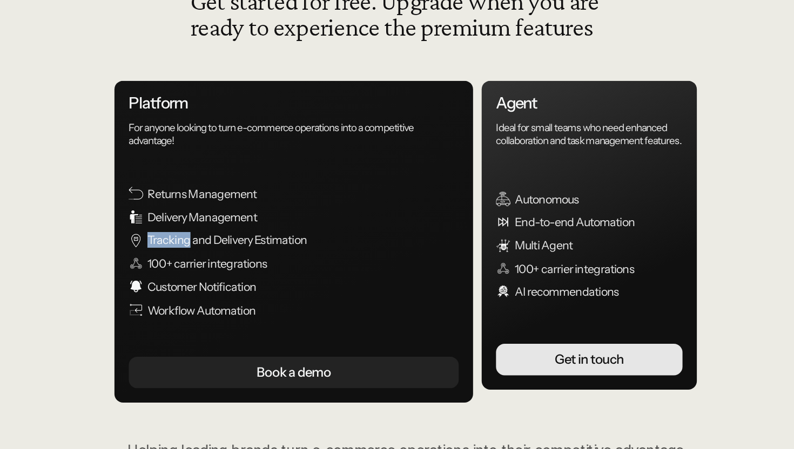
click at [229, 292] on p "Tracking and Delivery Estimation" at bounding box center [327, 292] width 248 height 12
click at [231, 306] on p "100+ carrier integrations" at bounding box center [327, 310] width 248 height 12
click at [231, 324] on p "Customer Notification" at bounding box center [327, 327] width 248 height 12
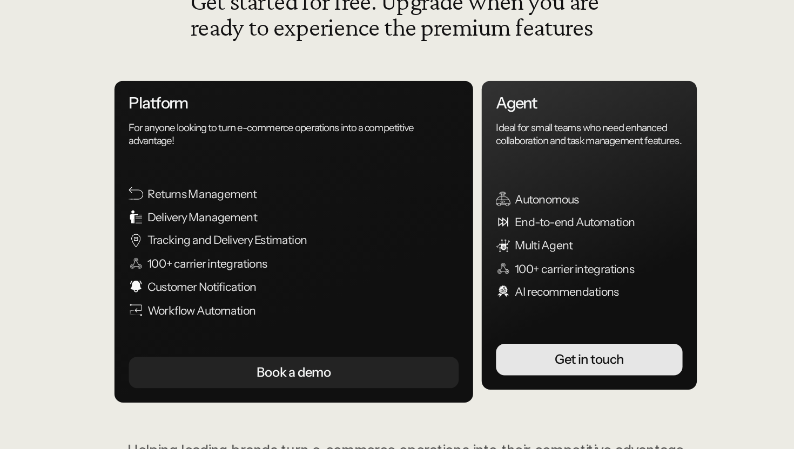
click at [231, 324] on p "Customer Notification" at bounding box center [327, 327] width 248 height 12
click at [234, 347] on p "Workflow Automation" at bounding box center [327, 345] width 248 height 12
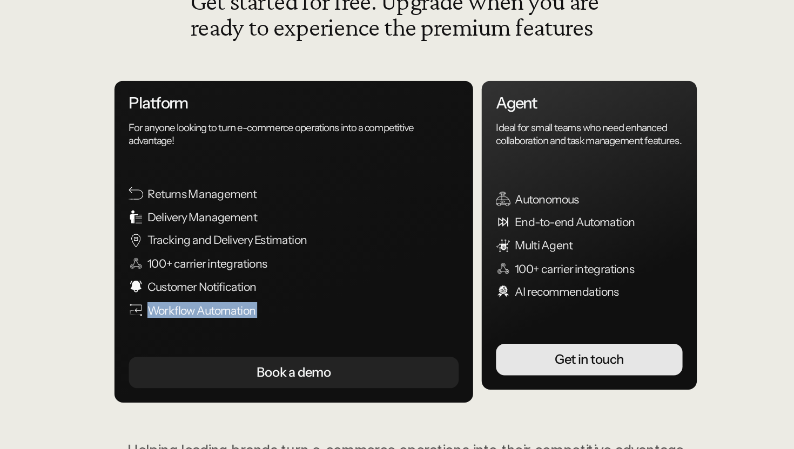
click at [224, 347] on p "Workflow Automation" at bounding box center [327, 345] width 248 height 12
click at [224, 324] on p "Customer Notification" at bounding box center [327, 327] width 248 height 12
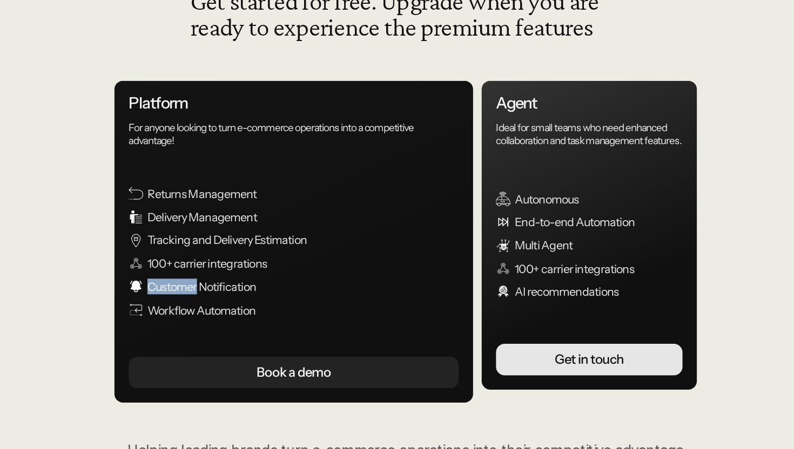
click at [224, 324] on p "Customer Notification" at bounding box center [327, 327] width 248 height 12
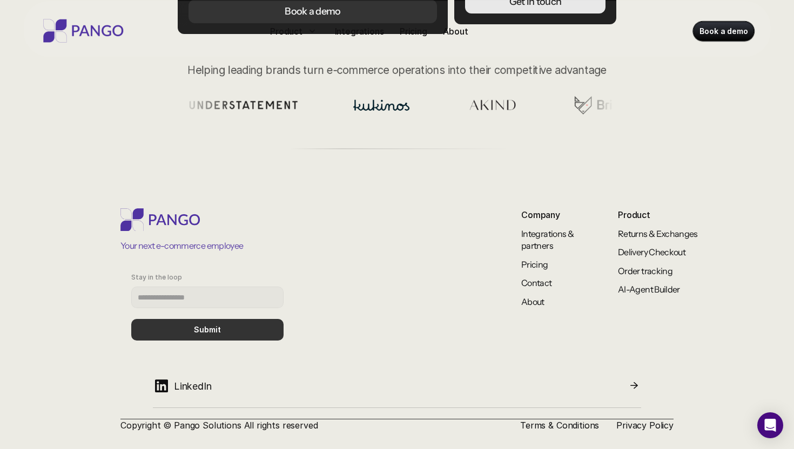
scroll to position [423, 0]
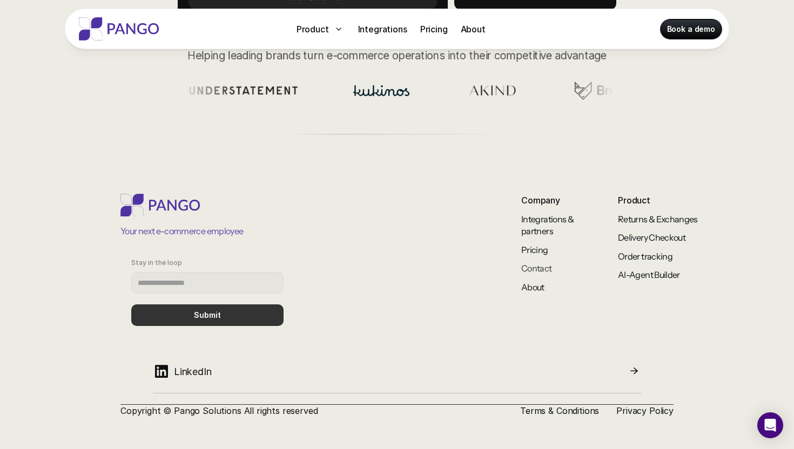
click at [547, 268] on link "Contact" at bounding box center [536, 268] width 31 height 11
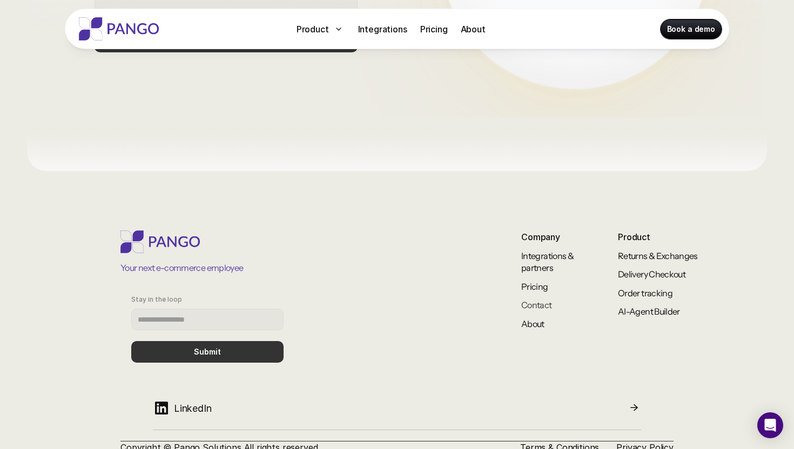
scroll to position [932, 0]
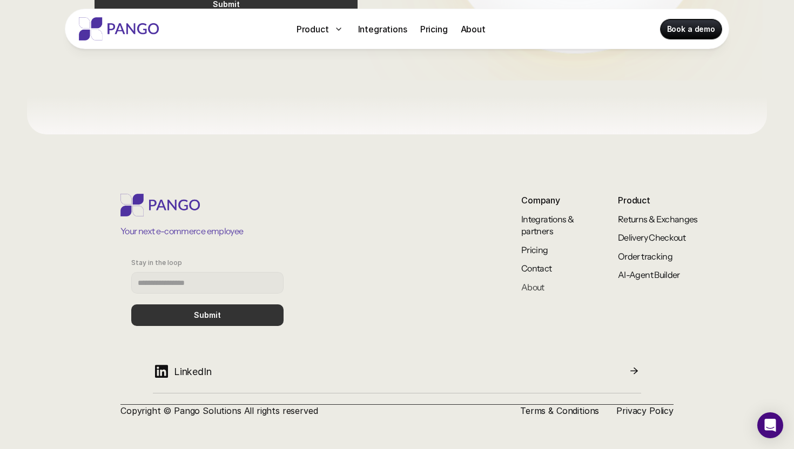
click at [540, 291] on link "About" at bounding box center [532, 287] width 23 height 11
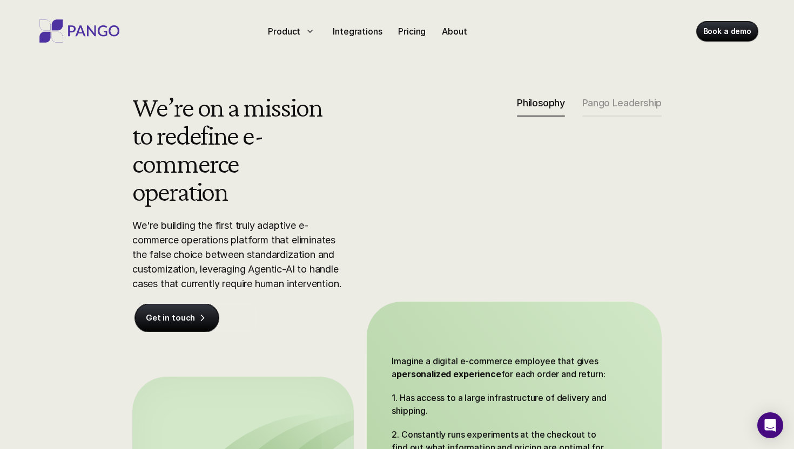
click at [169, 131] on h2 "We’re on a mission to redefine e-commerce operation" at bounding box center [230, 149] width 196 height 112
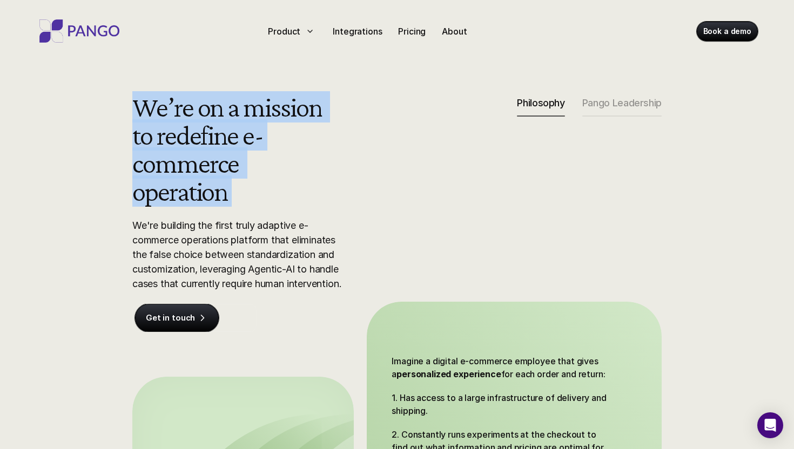
click at [173, 160] on h2 "We’re on a mission to redefine e-commerce operation" at bounding box center [230, 149] width 196 height 112
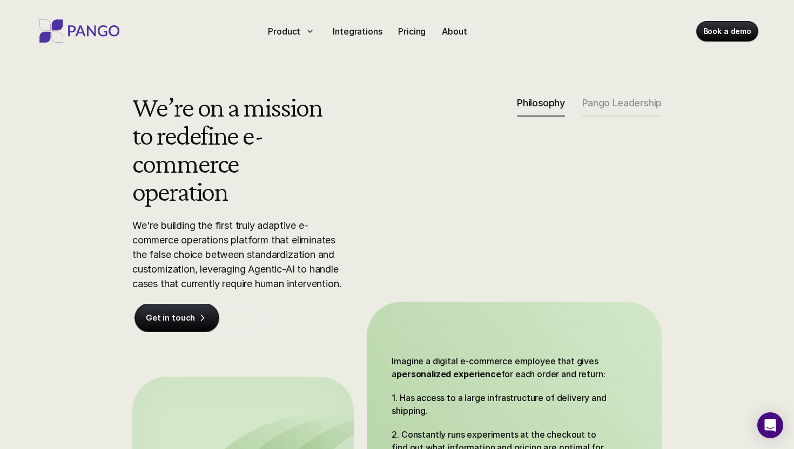
click at [173, 160] on h2 "We’re on a mission to redefine e-commerce operation" at bounding box center [230, 149] width 196 height 112
click at [172, 181] on h2 "We’re on a mission to redefine e-commerce operation" at bounding box center [230, 149] width 196 height 112
click at [179, 217] on div "We’re on a mission to redefine e-commerce operation We're building the first tr…" at bounding box center [230, 212] width 196 height 239
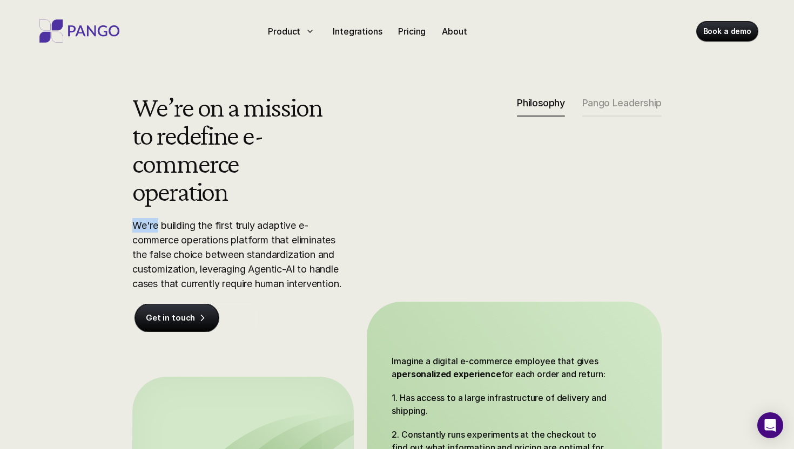
click at [179, 217] on div "We’re on a mission to redefine e-commerce operation We're building the first tr…" at bounding box center [230, 212] width 196 height 239
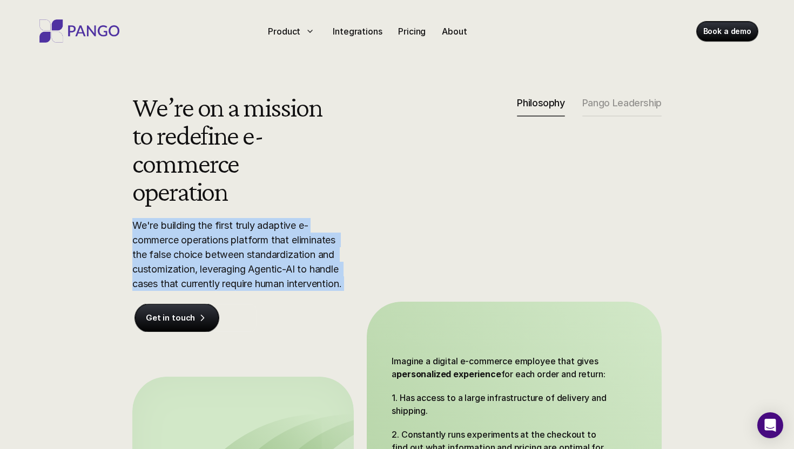
click at [221, 233] on p "We're building the first truly adaptive e-commerce operations platform that eli…" at bounding box center [240, 254] width 216 height 73
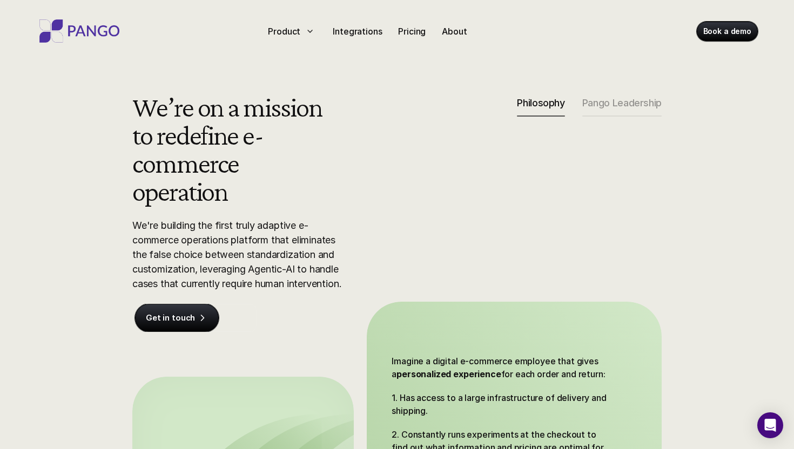
click at [240, 229] on p "We're building the first truly adaptive e-commerce operations platform that eli…" at bounding box center [240, 254] width 216 height 73
click at [275, 230] on p "We're building the first truly adaptive e-commerce operations platform that eli…" at bounding box center [240, 254] width 216 height 73
click at [222, 234] on p "We're building the first truly adaptive e-commerce operations platform that eli…" at bounding box center [240, 254] width 216 height 73
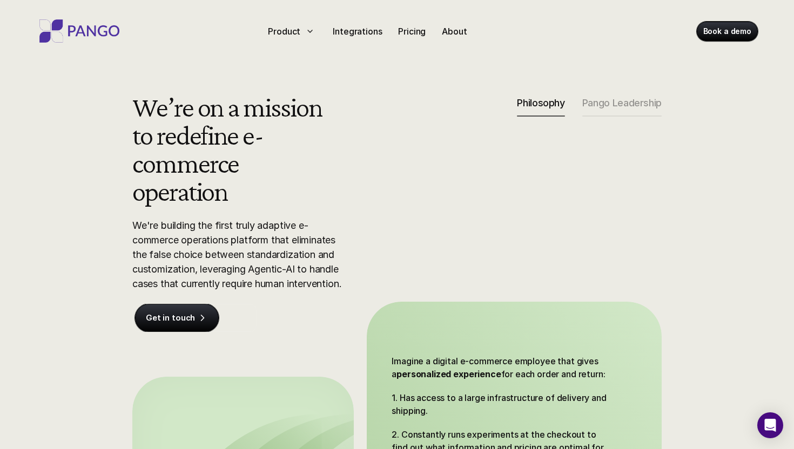
click at [222, 234] on p "We're building the first truly adaptive e-commerce operations platform that eli…" at bounding box center [240, 254] width 216 height 73
click at [246, 236] on p "We're building the first truly adaptive e-commerce operations platform that eli…" at bounding box center [240, 254] width 216 height 73
click at [277, 238] on p "We're building the first truly adaptive e-commerce operations platform that eli…" at bounding box center [240, 254] width 216 height 73
click at [187, 255] on p "We're building the first truly adaptive e-commerce operations platform that eli…" at bounding box center [240, 254] width 216 height 73
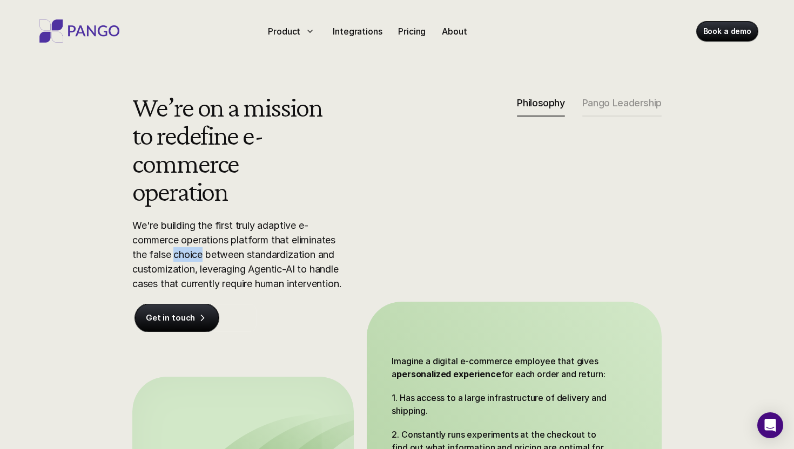
click at [212, 255] on p "We're building the first truly adaptive e-commerce operations platform that eli…" at bounding box center [240, 254] width 216 height 73
click at [266, 256] on p "We're building the first truly adaptive e-commerce operations platform that eli…" at bounding box center [240, 254] width 216 height 73
click at [311, 254] on p "We're building the first truly adaptive e-commerce operations platform that eli…" at bounding box center [240, 254] width 216 height 73
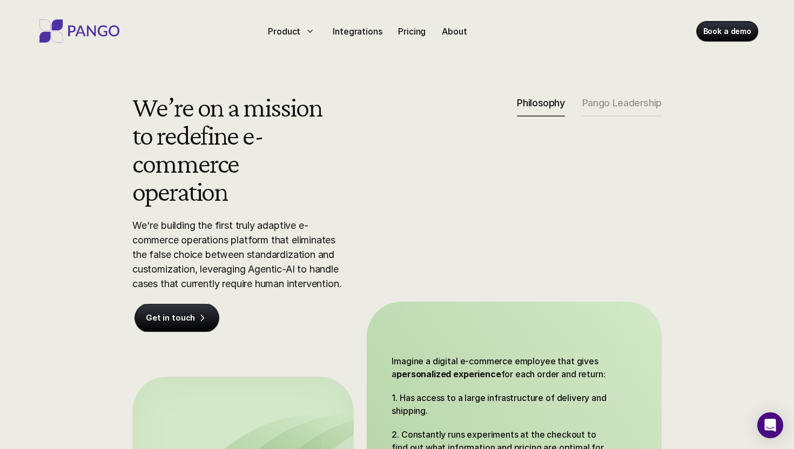
click at [311, 254] on p "We're building the first truly adaptive e-commerce operations platform that eli…" at bounding box center [240, 254] width 216 height 73
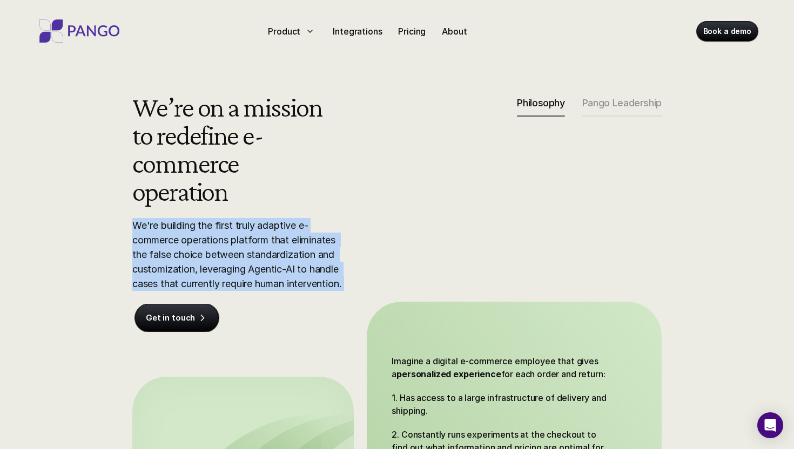
click at [268, 268] on p "We're building the first truly adaptive e-commerce operations platform that eli…" at bounding box center [240, 254] width 216 height 73
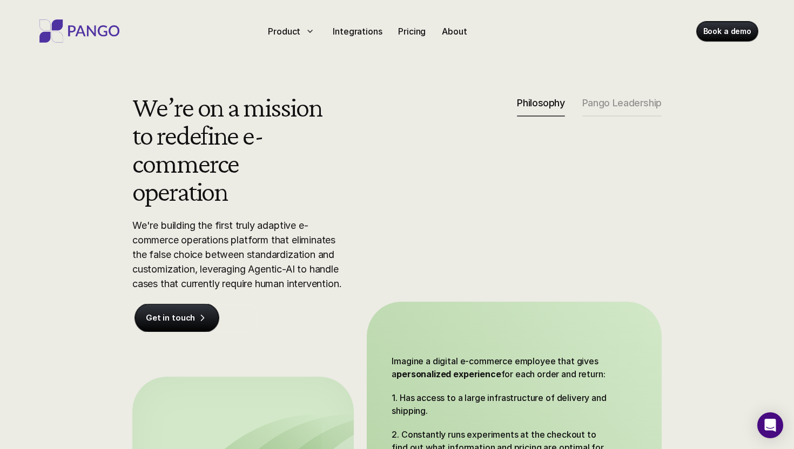
click at [268, 268] on p "We're building the first truly adaptive e-commerce operations platform that eli…" at bounding box center [240, 254] width 216 height 73
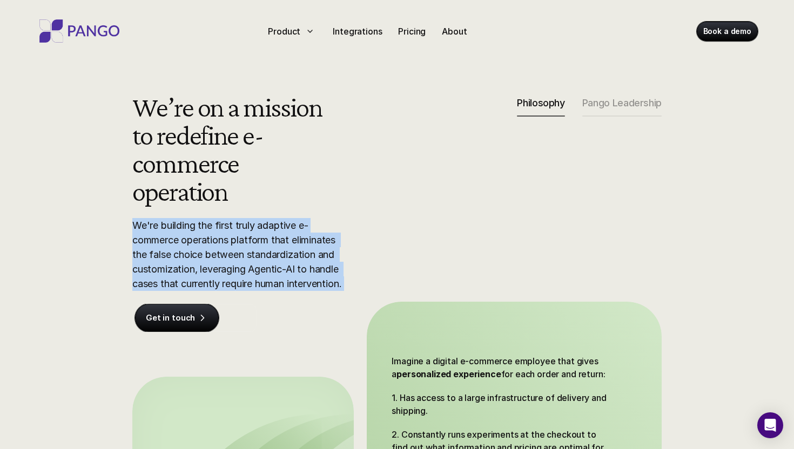
click at [250, 268] on p "We're building the first truly adaptive e-commerce operations platform that eli…" at bounding box center [240, 254] width 216 height 73
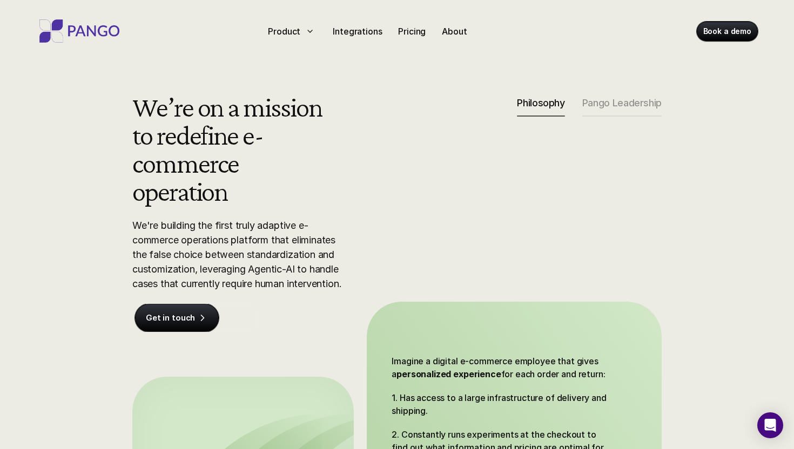
click at [250, 268] on p "We're building the first truly adaptive e-commerce operations platform that eli…" at bounding box center [240, 254] width 216 height 73
click at [268, 268] on p "We're building the first truly adaptive e-commerce operations platform that eli…" at bounding box center [240, 254] width 216 height 73
click at [287, 269] on p "We're building the first truly adaptive e-commerce operations platform that eli…" at bounding box center [240, 254] width 216 height 73
click at [188, 279] on p "We're building the first truly adaptive e-commerce operations platform that eli…" at bounding box center [240, 254] width 216 height 73
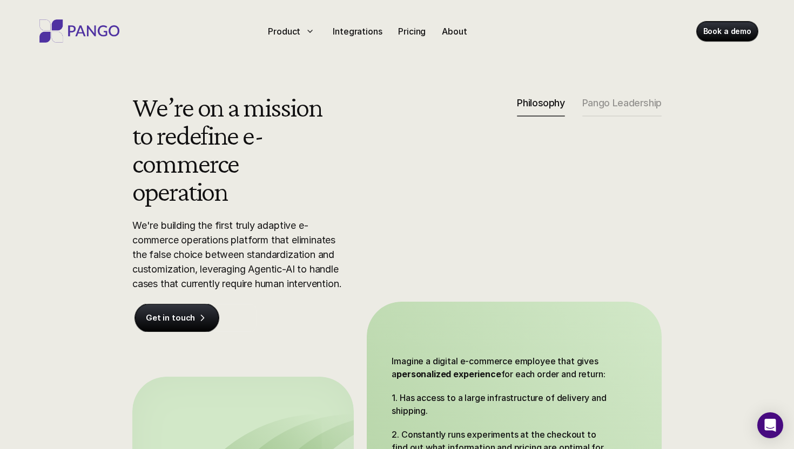
click at [188, 279] on p "We're building the first truly adaptive e-commerce operations platform that eli…" at bounding box center [240, 254] width 216 height 73
click at [207, 280] on p "We're building the first truly adaptive e-commerce operations platform that eli…" at bounding box center [240, 254] width 216 height 73
click at [227, 281] on p "We're building the first truly adaptive e-commerce operations platform that eli…" at bounding box center [240, 254] width 216 height 73
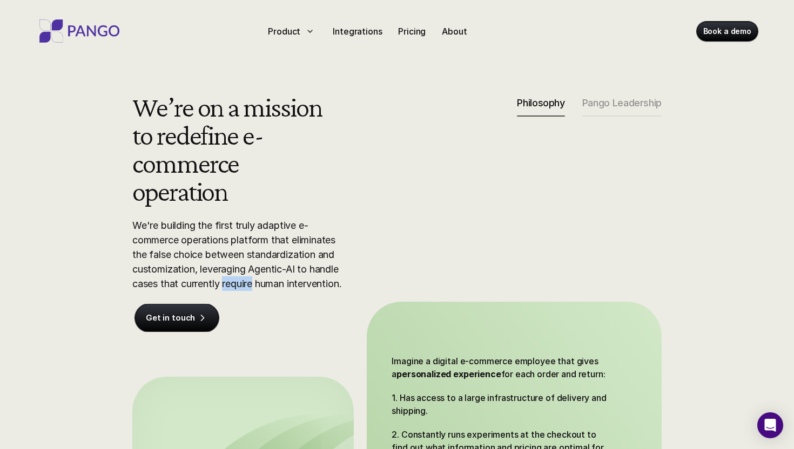
click at [263, 287] on p "We're building the first truly adaptive e-commerce operations platform that eli…" at bounding box center [240, 254] width 216 height 73
click at [309, 285] on p "We're building the first truly adaptive e-commerce operations platform that eli…" at bounding box center [240, 254] width 216 height 73
click at [623, 111] on div "Pango Leadership" at bounding box center [621, 106] width 79 height 19
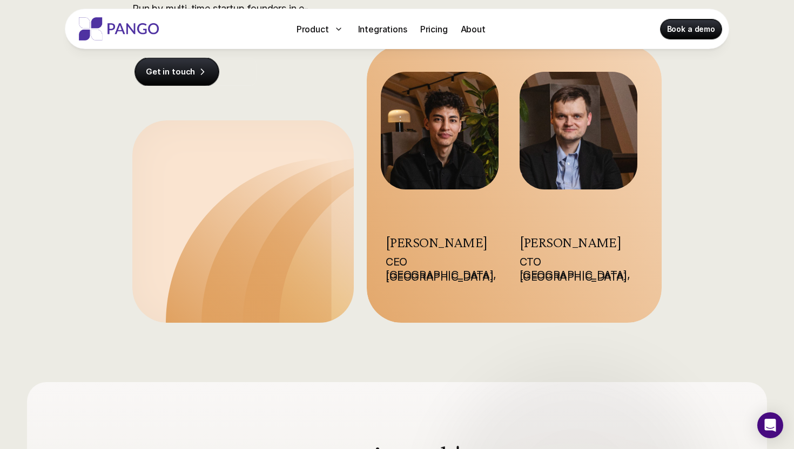
scroll to position [131, 0]
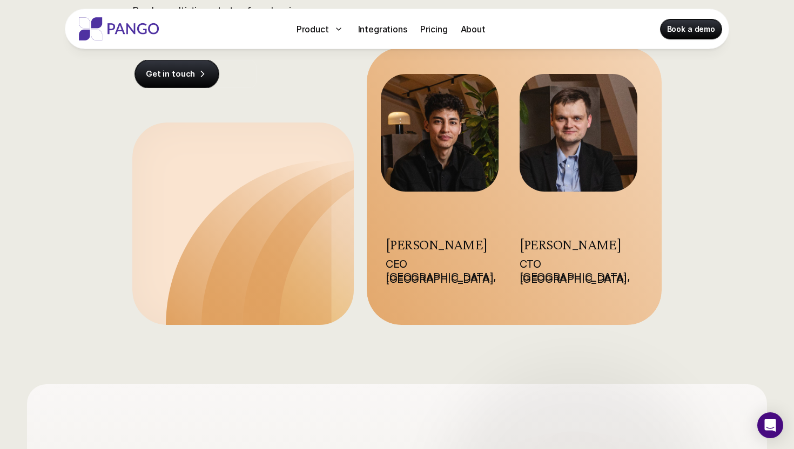
drag, startPoint x: 517, startPoint y: 239, endPoint x: 635, endPoint y: 246, distance: 118.0
click at [635, 246] on div "[PERSON_NAME] CEO [GEOGRAPHIC_DATA], [GEOGRAPHIC_DATA] [PERSON_NAME] CTO [GEOGR…" at bounding box center [514, 187] width 295 height 278
click at [635, 246] on h3 "[PERSON_NAME]" at bounding box center [579, 244] width 118 height 15
drag, startPoint x: 635, startPoint y: 246, endPoint x: 524, endPoint y: 240, distance: 110.3
click at [524, 240] on h3 "[PERSON_NAME]" at bounding box center [579, 244] width 118 height 15
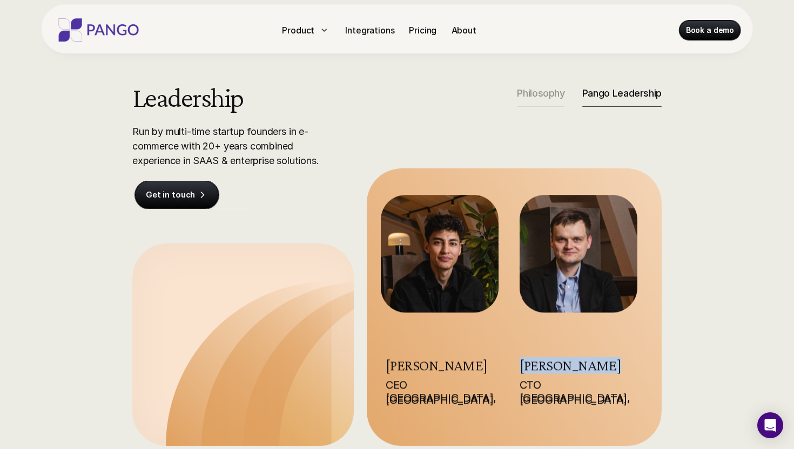
scroll to position [0, 0]
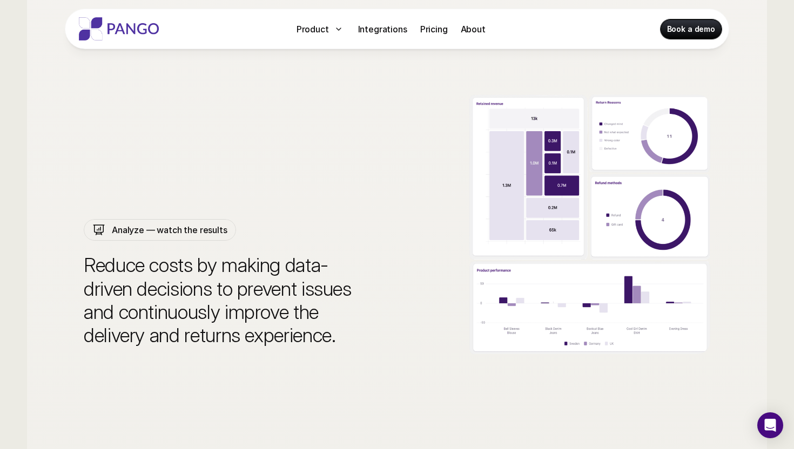
scroll to position [3303, 0]
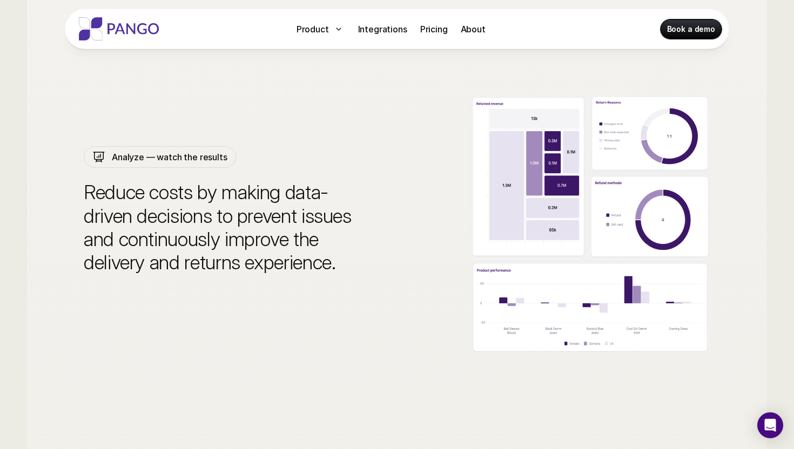
click at [148, 170] on div "Analyze — watch the results Reduce costs by making data-driven decisions to pre…" at bounding box center [220, 210] width 272 height 449
click at [148, 157] on p "Analyze — watch the results" at bounding box center [170, 157] width 116 height 13
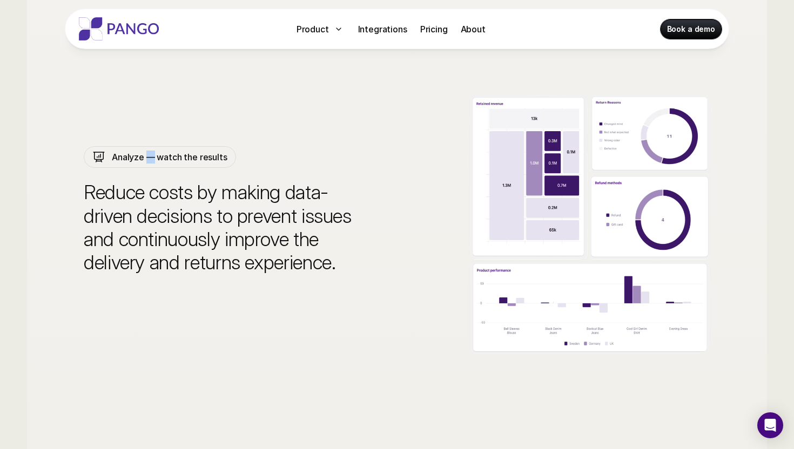
click at [148, 157] on p "Analyze — watch the results" at bounding box center [170, 157] width 116 height 13
click at [151, 187] on p "Reduce costs by making data-driven decisions to prevent issues and continuously…" at bounding box center [220, 227] width 272 height 93
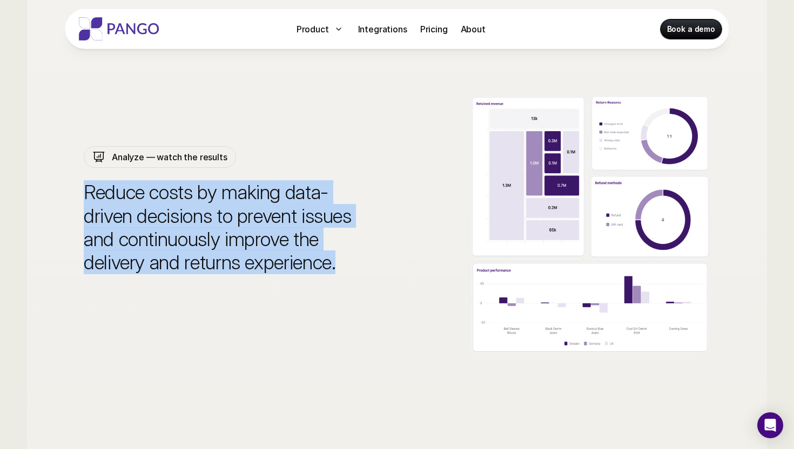
click at [151, 212] on p "Reduce costs by making data-driven decisions to prevent issues and continuously…" at bounding box center [220, 227] width 272 height 93
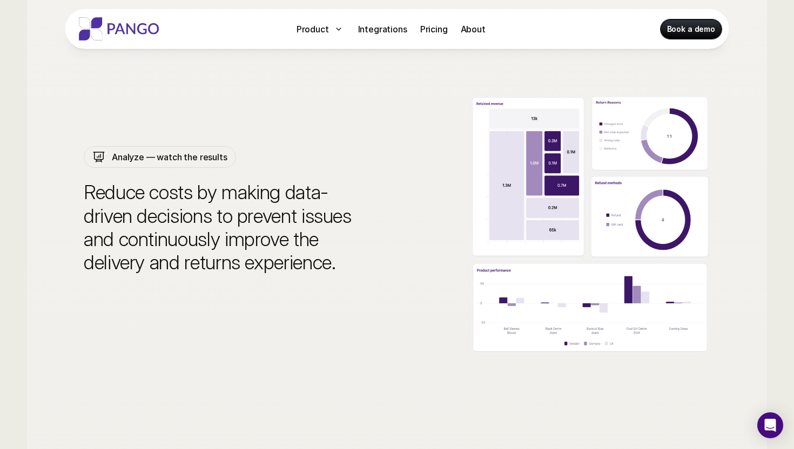
click at [151, 212] on p "Reduce costs by making data-driven decisions to prevent issues and continuously…" at bounding box center [220, 227] width 272 height 93
click at [155, 232] on p "Reduce costs by making data-driven decisions to prevent issues and continuously…" at bounding box center [220, 227] width 272 height 93
click at [159, 246] on p "Reduce costs by making data-driven decisions to prevent issues and continuously…" at bounding box center [220, 227] width 272 height 93
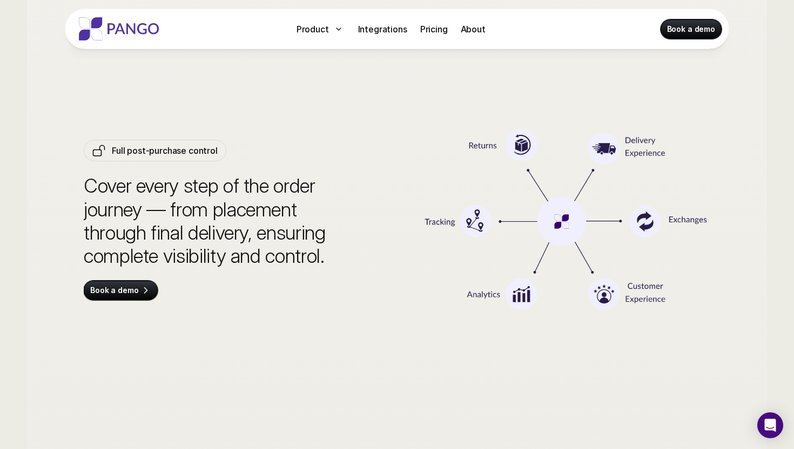
scroll to position [3749, 0]
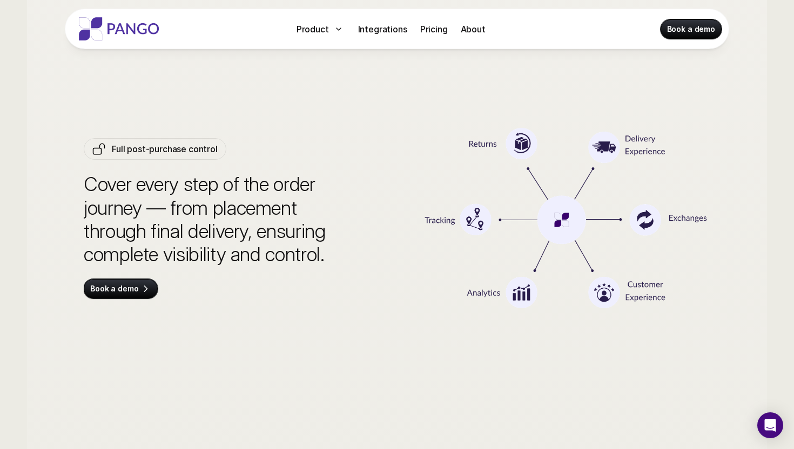
click at [157, 192] on p "Cover every step of the order journey — from placement through final delivery, …" at bounding box center [220, 219] width 272 height 93
click at [199, 186] on p "Cover every step of the order journey — from placement through final delivery, …" at bounding box center [220, 219] width 272 height 93
click at [228, 184] on p "Cover every step of the order journey — from placement through final delivery, …" at bounding box center [220, 219] width 272 height 93
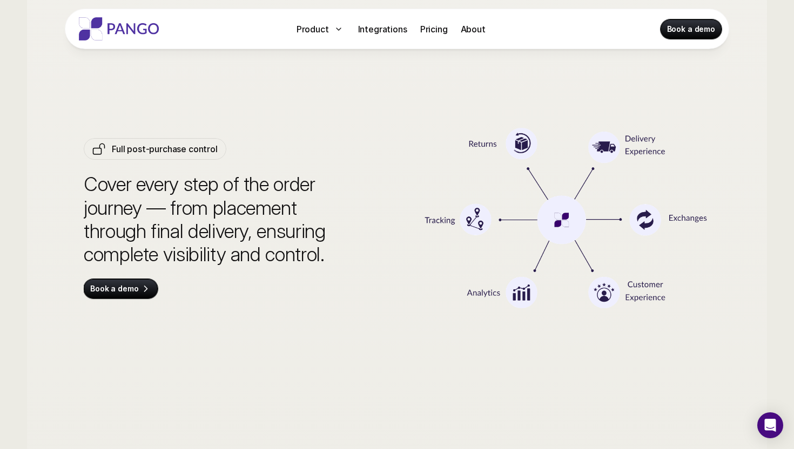
click at [228, 184] on p "Cover every step of the order journey — from placement through final delivery, …" at bounding box center [220, 219] width 272 height 93
click at [260, 185] on p "Cover every step of the order journey — from placement through final delivery, …" at bounding box center [220, 219] width 272 height 93
click at [285, 185] on p "Cover every step of the order journey — from placement through final delivery, …" at bounding box center [220, 219] width 272 height 93
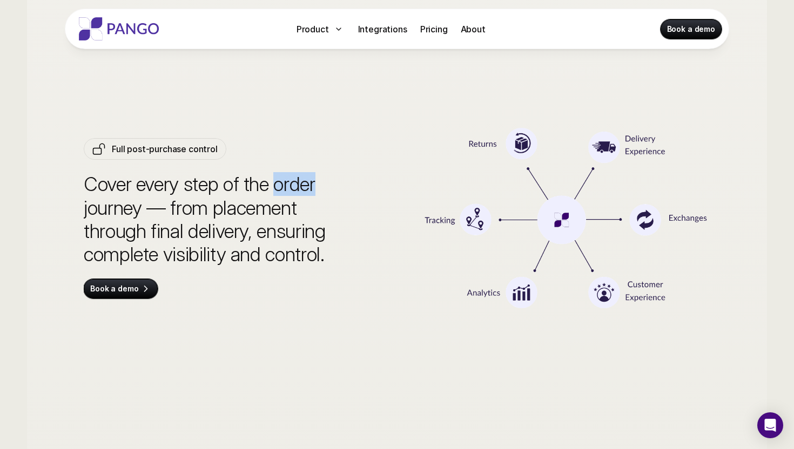
click at [126, 202] on p "Cover every step of the order journey — from placement through final delivery, …" at bounding box center [220, 219] width 272 height 93
click at [178, 205] on p "Cover every step of the order journey — from placement through final delivery, …" at bounding box center [220, 219] width 272 height 93
click at [226, 208] on p "Cover every step of the order journey — from placement through final delivery, …" at bounding box center [220, 219] width 272 height 93
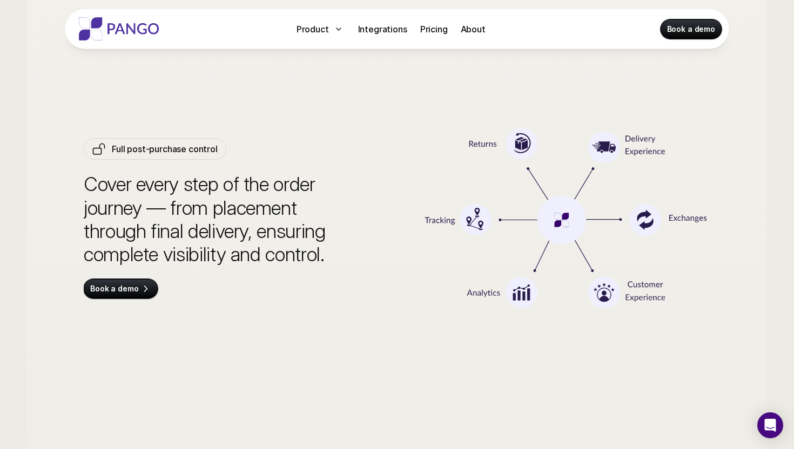
click at [226, 208] on p "Cover every step of the order journey — from placement through final delivery, …" at bounding box center [220, 219] width 272 height 93
click at [84, 231] on p "Cover every step of the order journey — from placement through final delivery, …" at bounding box center [220, 219] width 272 height 93
click at [146, 233] on p "Cover every step of the order journey — from placement through final delivery, …" at bounding box center [220, 219] width 272 height 93
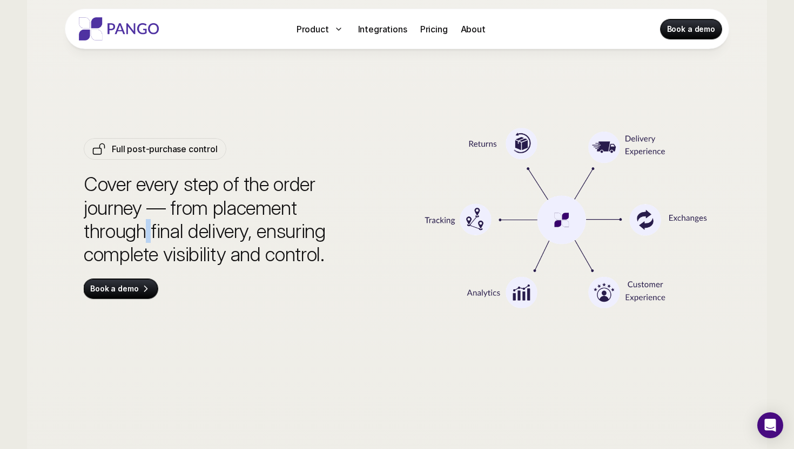
click at [192, 237] on p "Cover every step of the order journey — from placement through final delivery, …" at bounding box center [220, 219] width 272 height 93
click at [276, 237] on p "Cover every step of the order journey — from placement through final delivery, …" at bounding box center [220, 219] width 272 height 93
click at [232, 250] on p "Cover every step of the order journey — from placement through final delivery, …" at bounding box center [220, 219] width 272 height 93
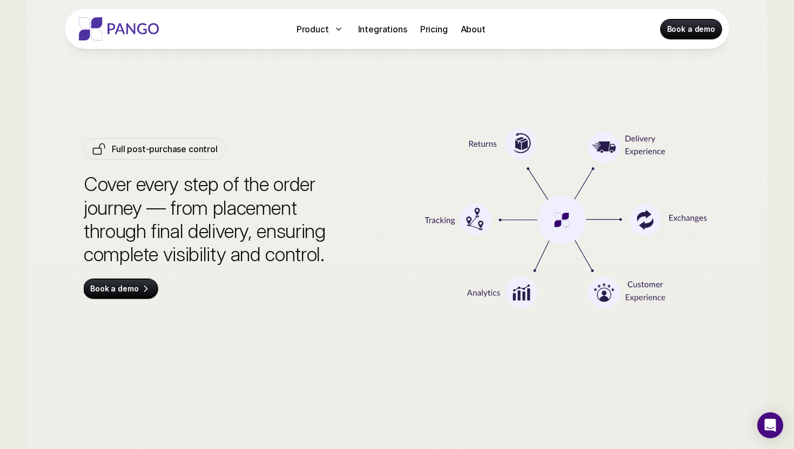
click at [232, 250] on p "Cover every step of the order journey — from placement through final delivery, …" at bounding box center [220, 219] width 272 height 93
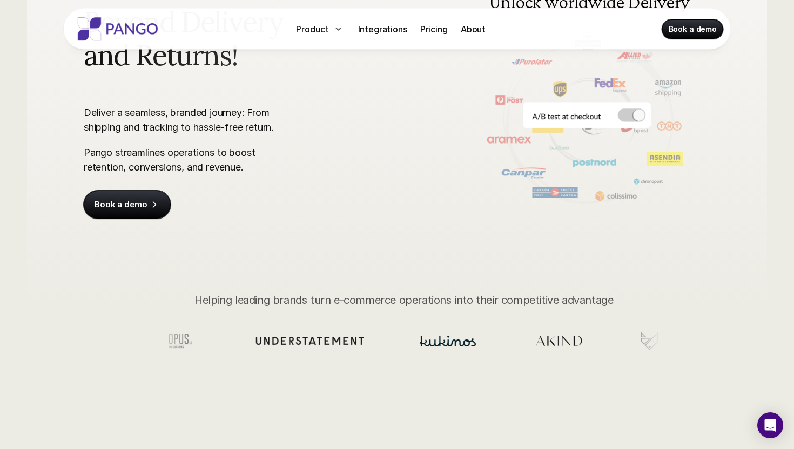
scroll to position [0, 0]
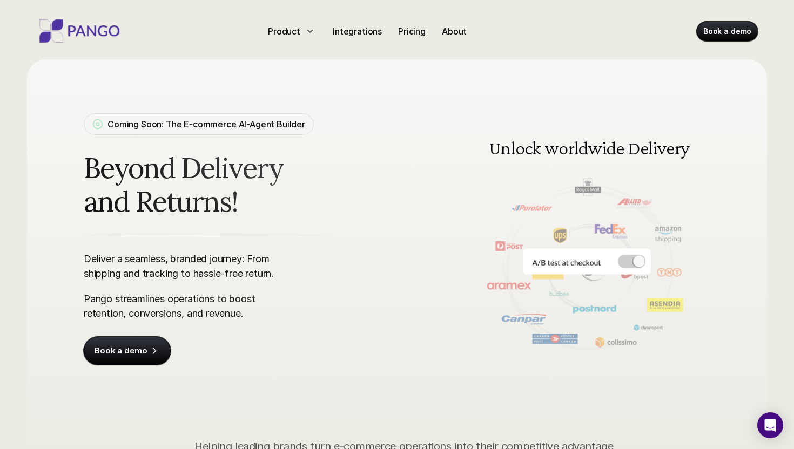
click at [89, 34] on img at bounding box center [79, 30] width 86 height 23
click at [83, 23] on img at bounding box center [79, 30] width 86 height 23
